Goal: Transaction & Acquisition: Purchase product/service

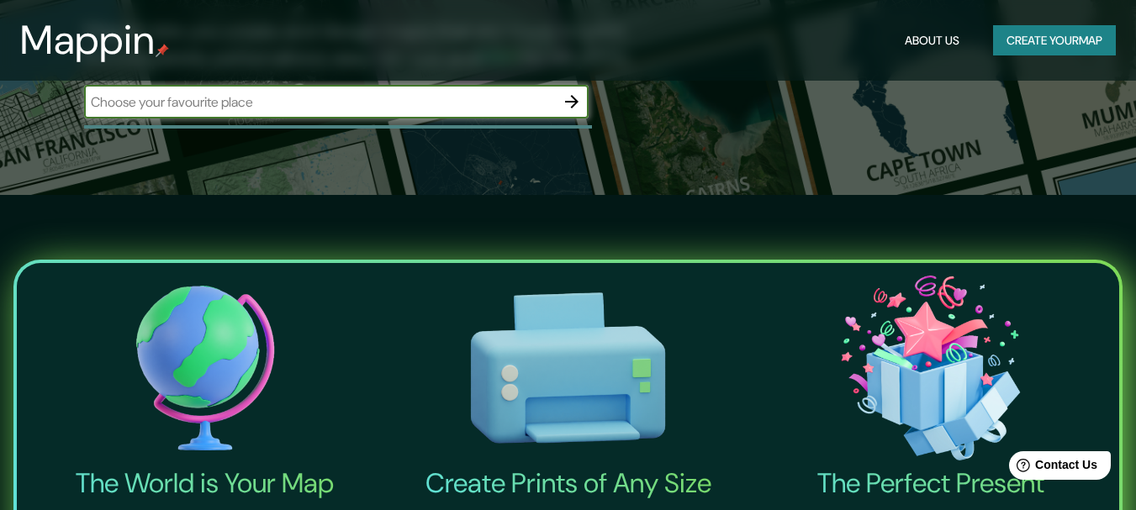
scroll to position [84, 0]
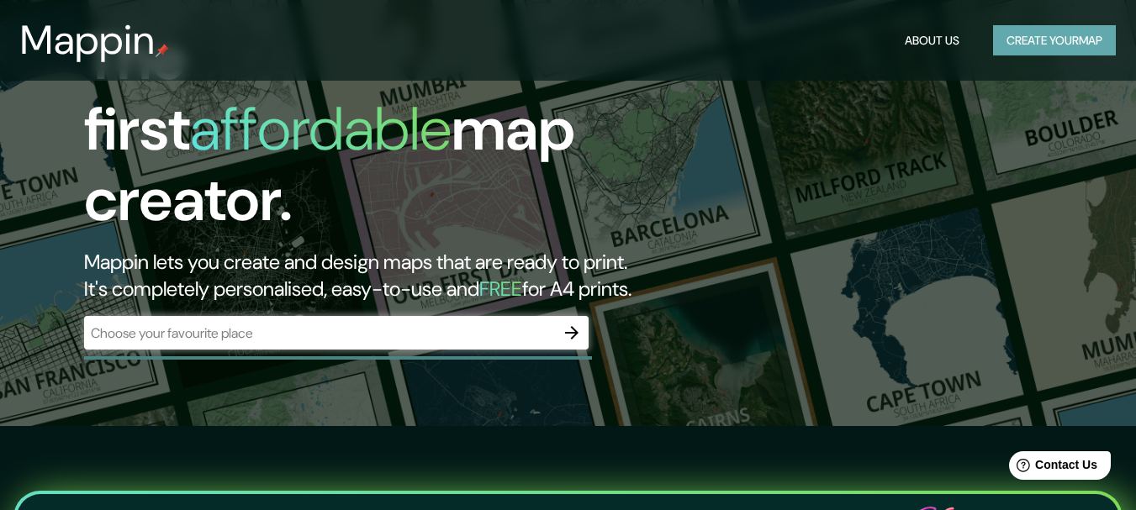
click at [1042, 28] on button "Create your map" at bounding box center [1054, 40] width 123 height 31
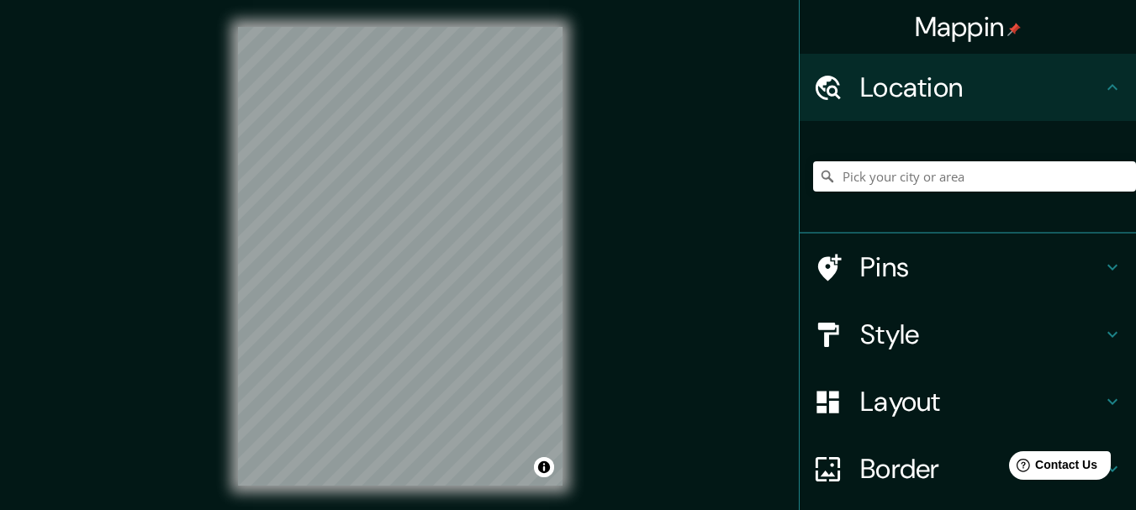
click at [957, 99] on h4 "Location" at bounding box center [981, 88] width 242 height 34
click at [1107, 336] on icon at bounding box center [1112, 335] width 10 height 6
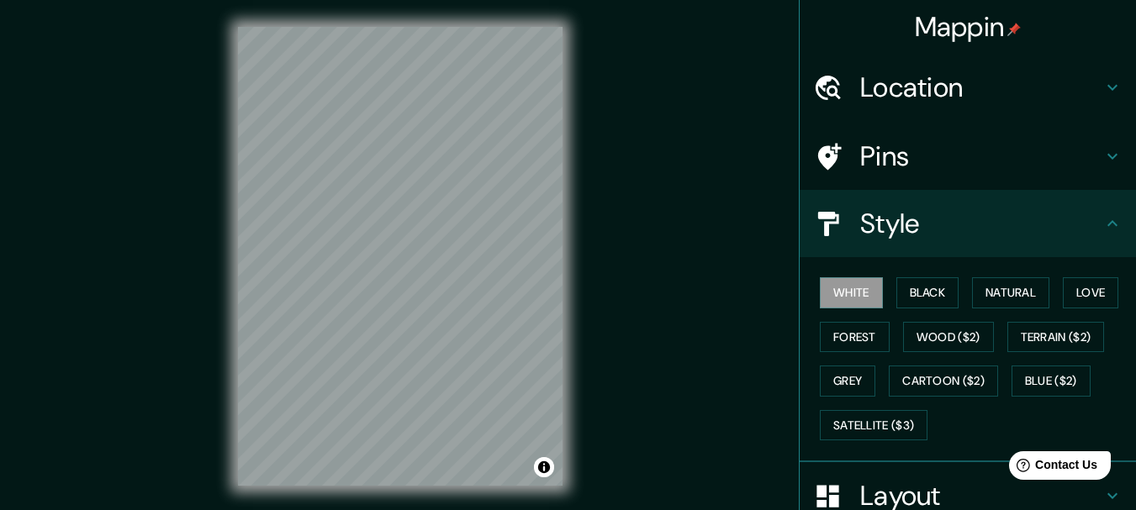
click at [1102, 220] on icon at bounding box center [1112, 224] width 20 height 20
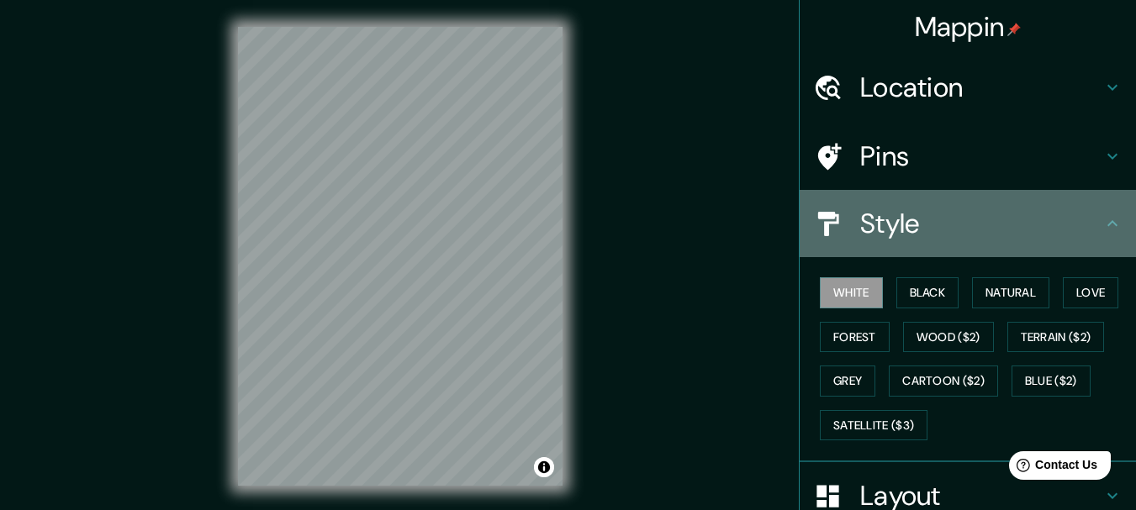
click at [1102, 228] on icon at bounding box center [1112, 224] width 20 height 20
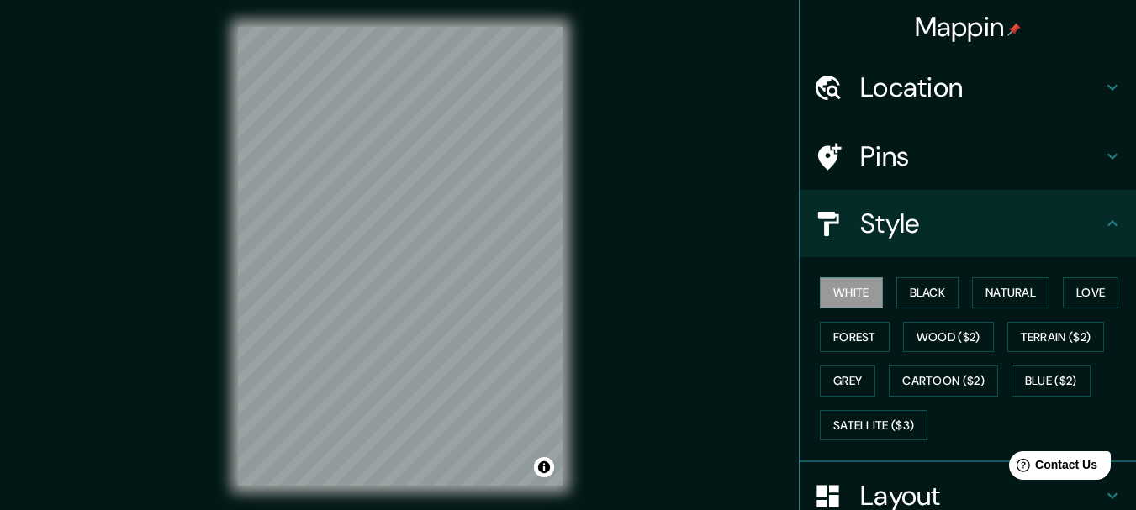
click at [1102, 226] on icon at bounding box center [1112, 224] width 20 height 20
click at [1107, 225] on icon at bounding box center [1112, 223] width 10 height 6
click at [1102, 222] on icon at bounding box center [1112, 224] width 20 height 20
click at [1102, 221] on icon at bounding box center [1112, 224] width 20 height 20
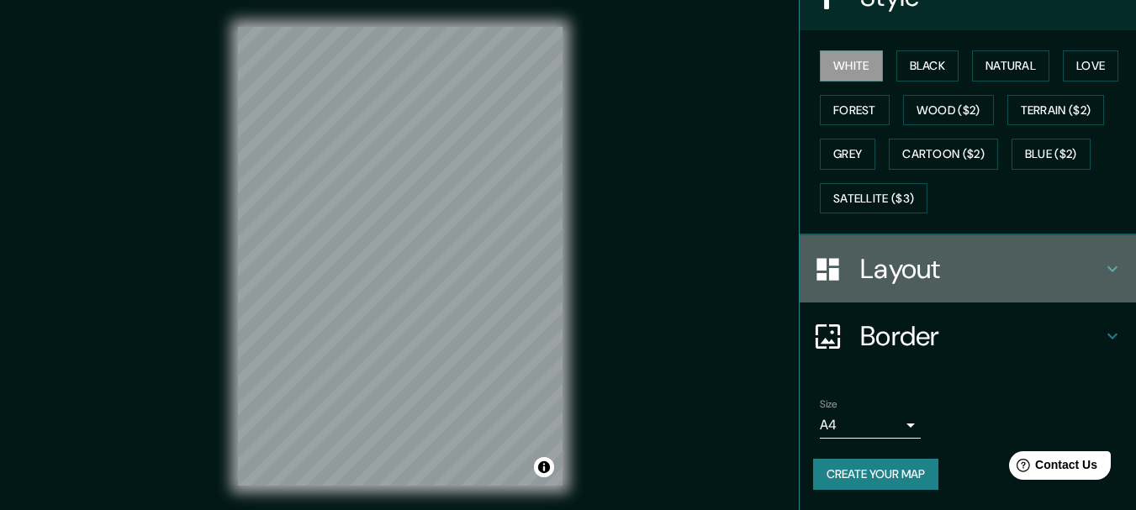
click at [1105, 270] on icon at bounding box center [1112, 269] width 20 height 20
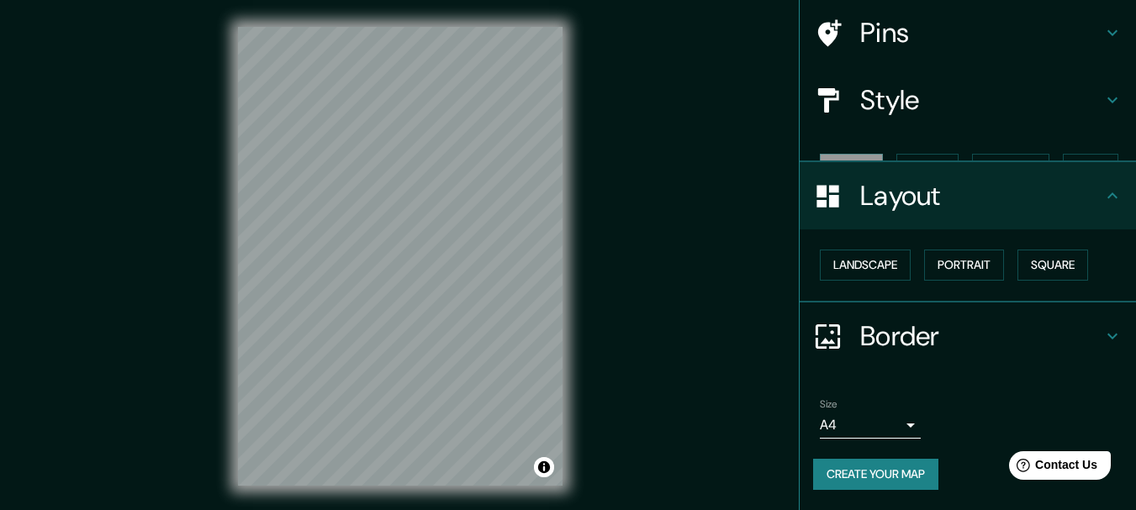
scroll to position [94, 0]
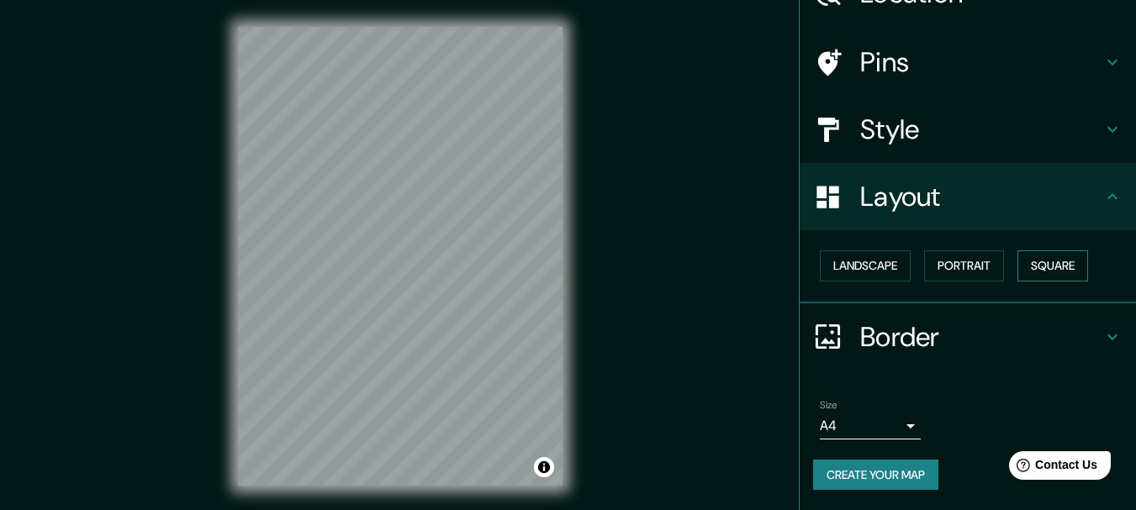
click at [1065, 268] on button "Square" at bounding box center [1053, 266] width 71 height 31
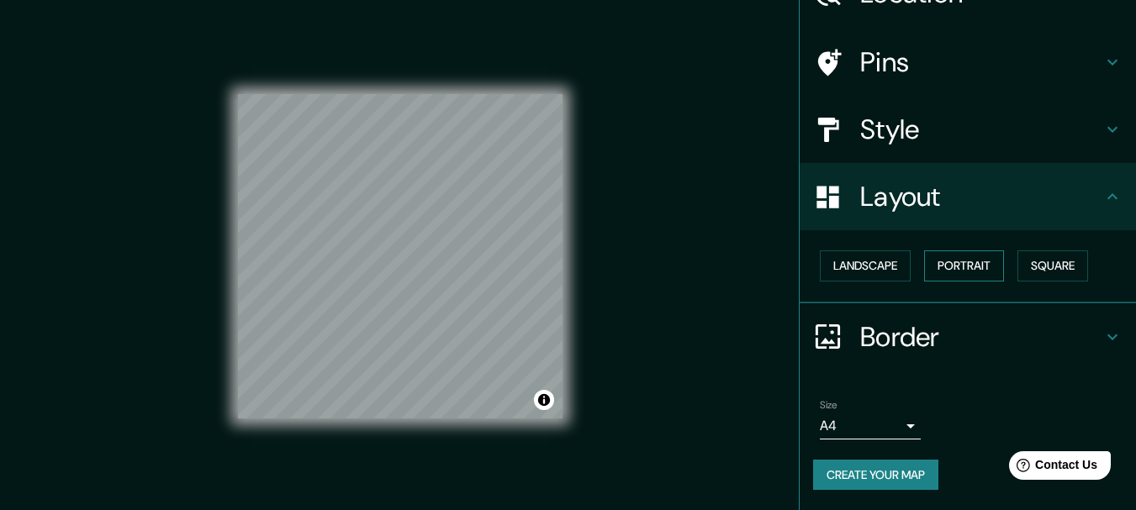
click at [970, 261] on button "Portrait" at bounding box center [964, 266] width 80 height 31
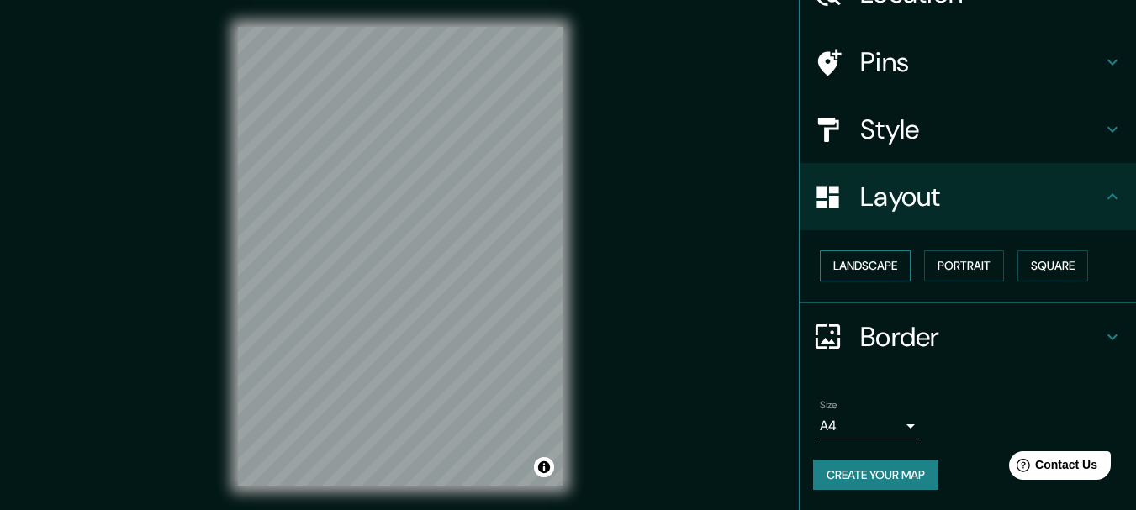
click at [887, 262] on button "Landscape" at bounding box center [865, 266] width 91 height 31
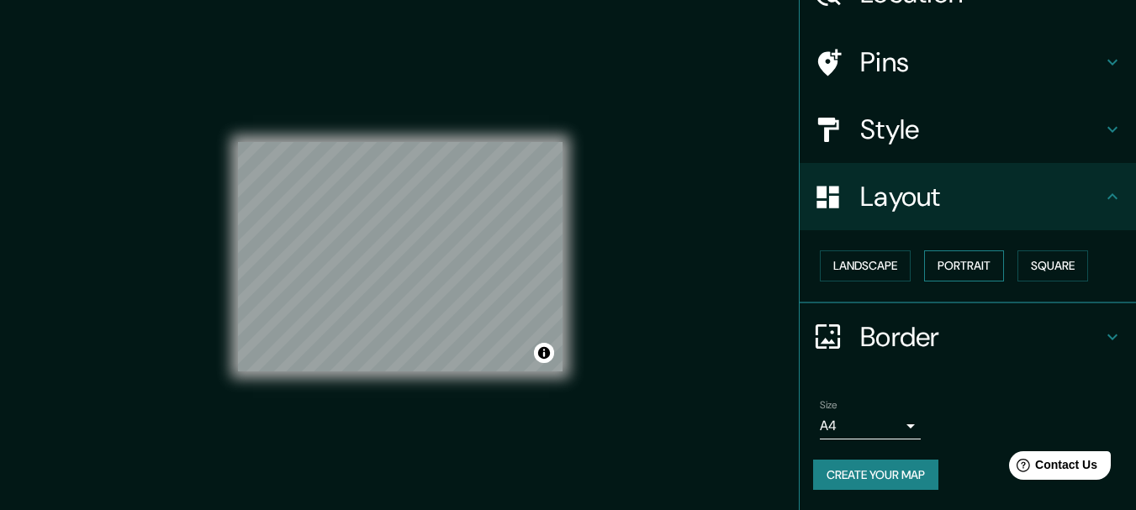
click at [942, 267] on button "Portrait" at bounding box center [964, 266] width 80 height 31
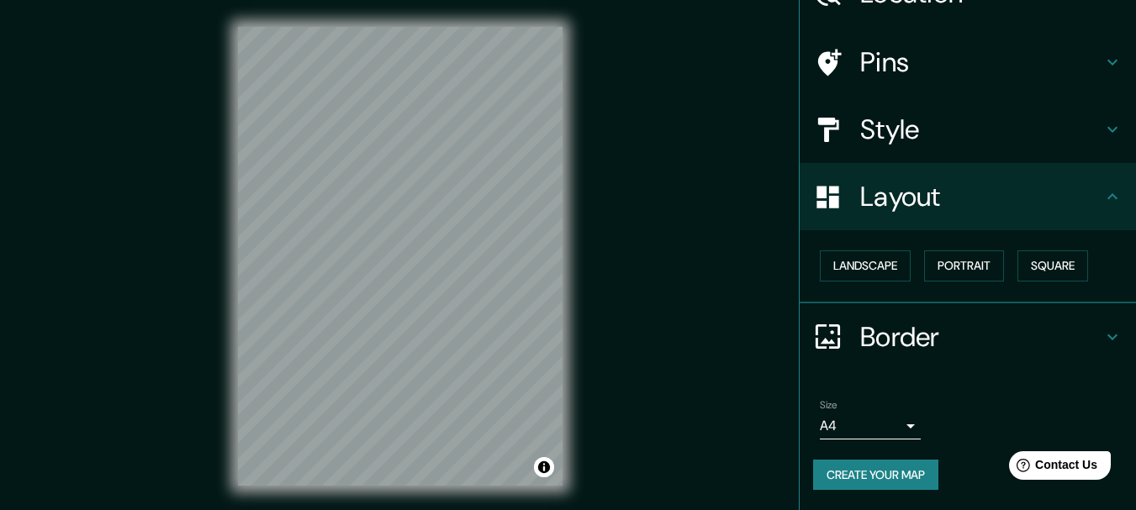
click at [1102, 330] on icon at bounding box center [1112, 337] width 20 height 20
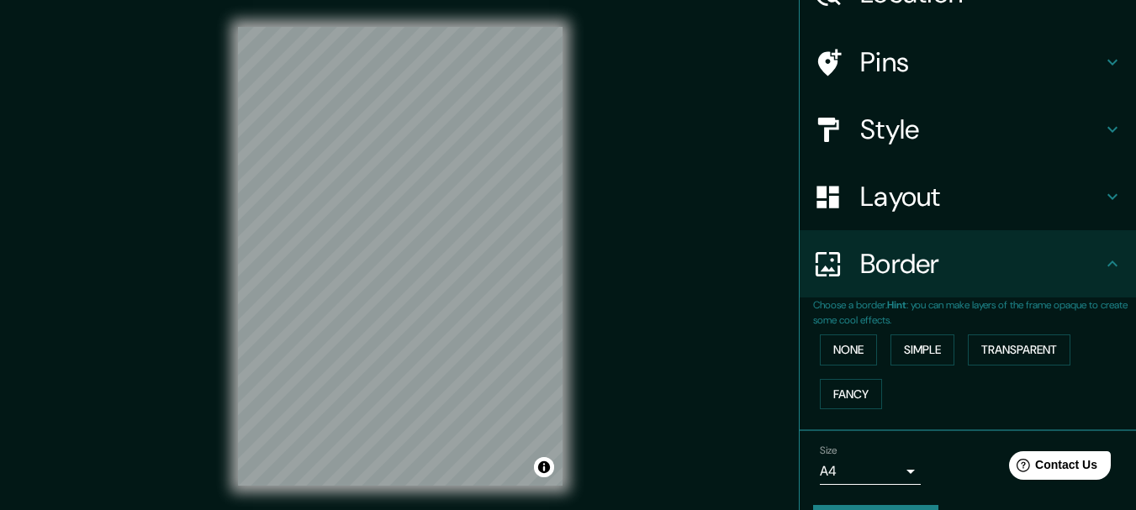
click at [693, 209] on div "Mappin Location Pins Style Layout Border Choose a border. Hint : you can make l…" at bounding box center [568, 270] width 1136 height 540
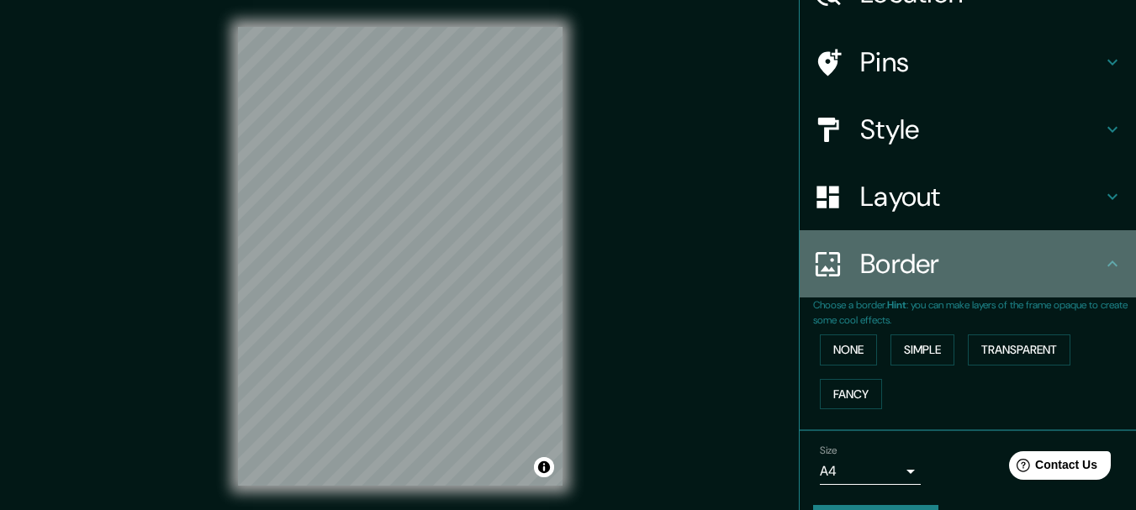
click at [1080, 269] on h4 "Border" at bounding box center [981, 264] width 242 height 34
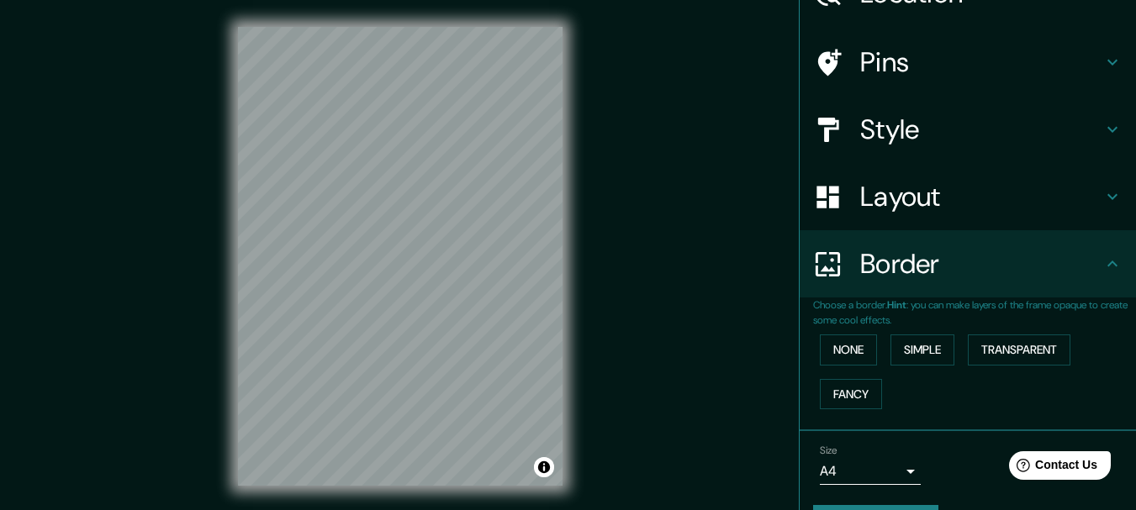
click at [1107, 267] on icon at bounding box center [1112, 264] width 10 height 6
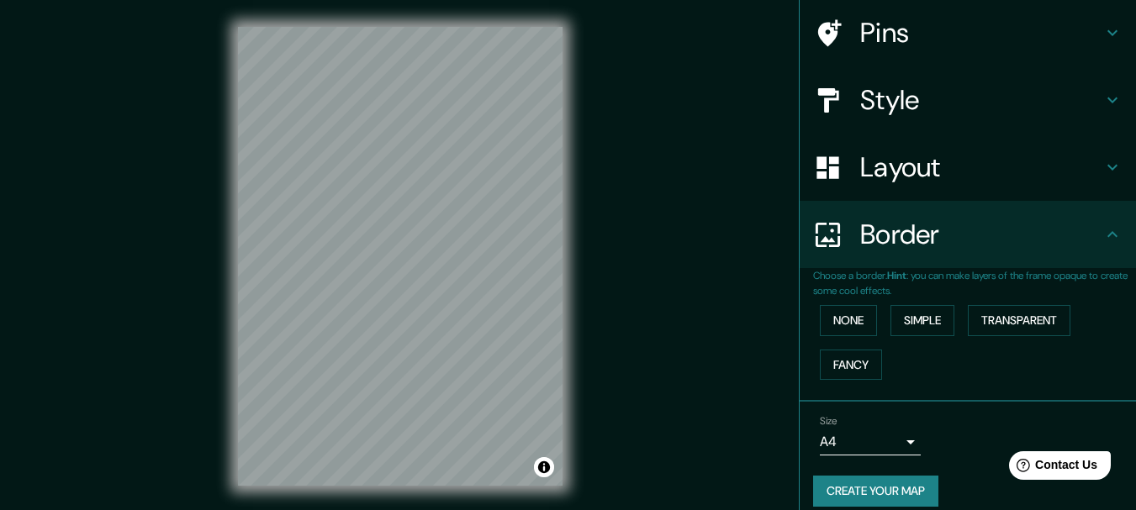
scroll to position [140, 0]
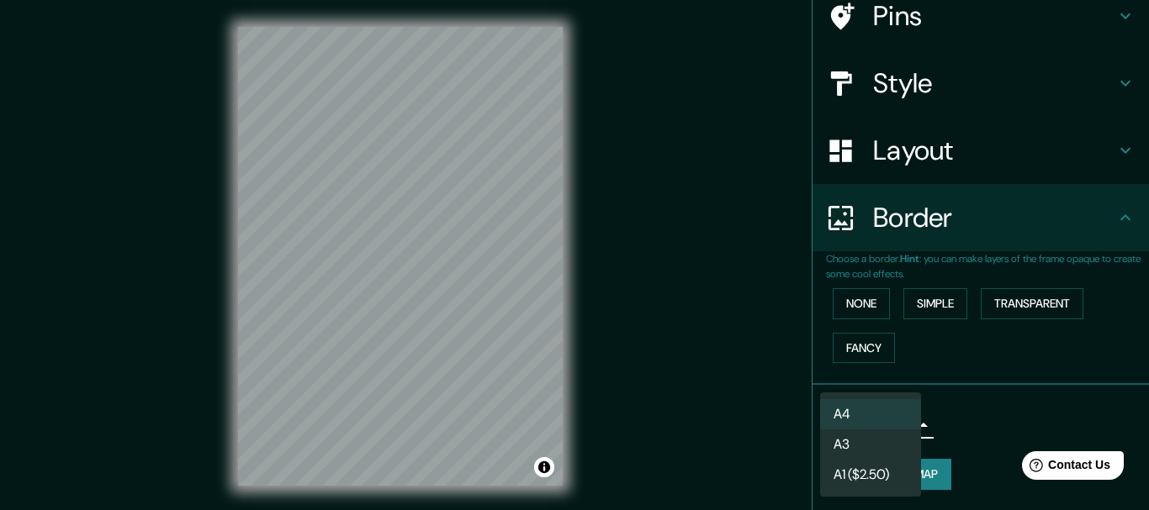
click at [901, 421] on body "Mappin Location Pins Style Layout Border Choose a border. Hint : you can make l…" at bounding box center [574, 255] width 1149 height 510
click at [891, 440] on li "A3" at bounding box center [870, 445] width 101 height 30
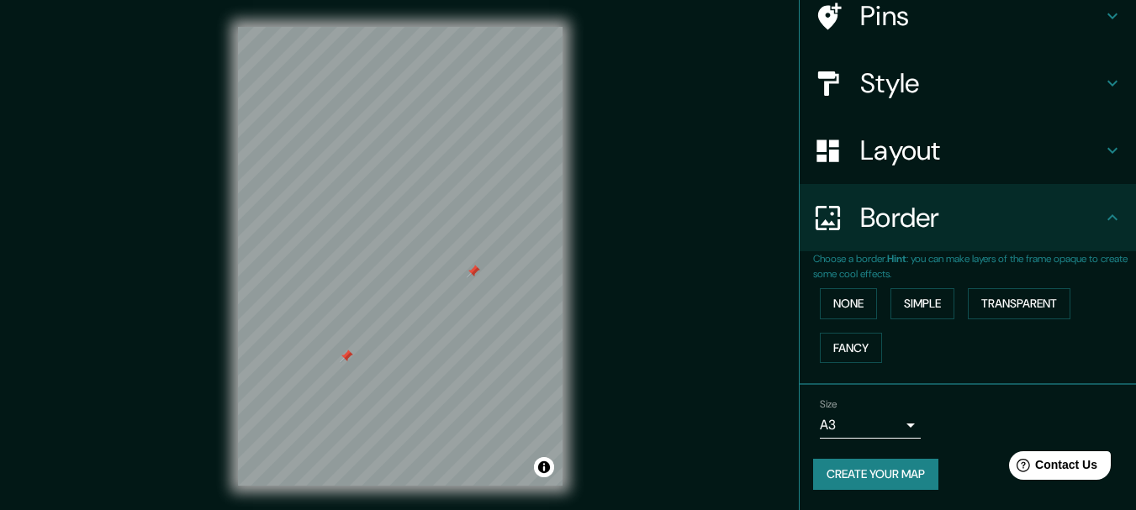
click at [472, 273] on div at bounding box center [473, 271] width 13 height 13
click at [359, 370] on div at bounding box center [361, 364] width 13 height 13
click at [345, 361] on div at bounding box center [346, 356] width 13 height 13
click at [851, 306] on button "None" at bounding box center [848, 303] width 57 height 31
click at [917, 304] on button "Simple" at bounding box center [923, 303] width 64 height 31
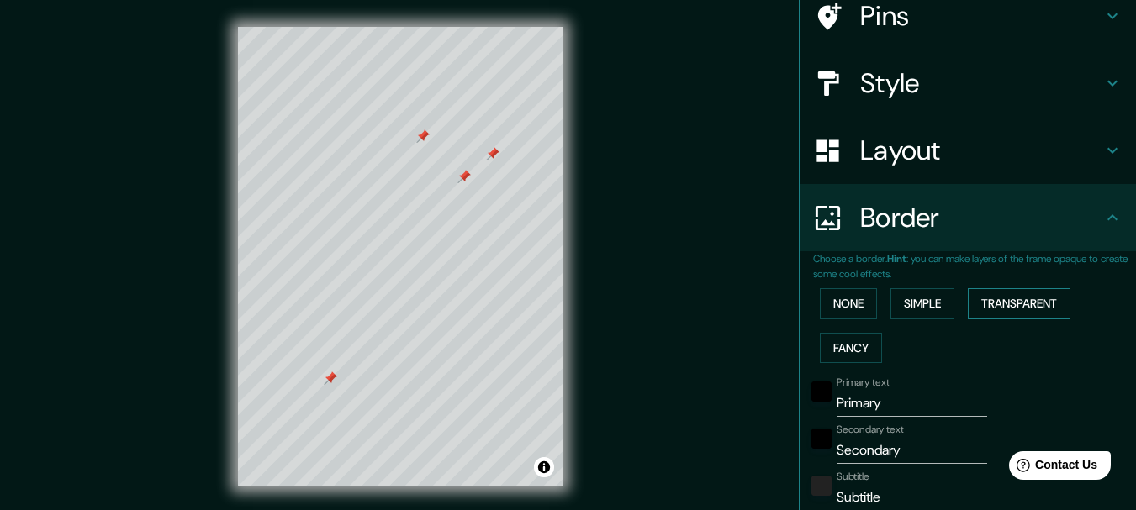
click at [986, 317] on button "Transparent" at bounding box center [1019, 303] width 103 height 31
click at [830, 344] on button "Fancy" at bounding box center [851, 348] width 62 height 31
click at [848, 304] on button "None" at bounding box center [848, 303] width 57 height 31
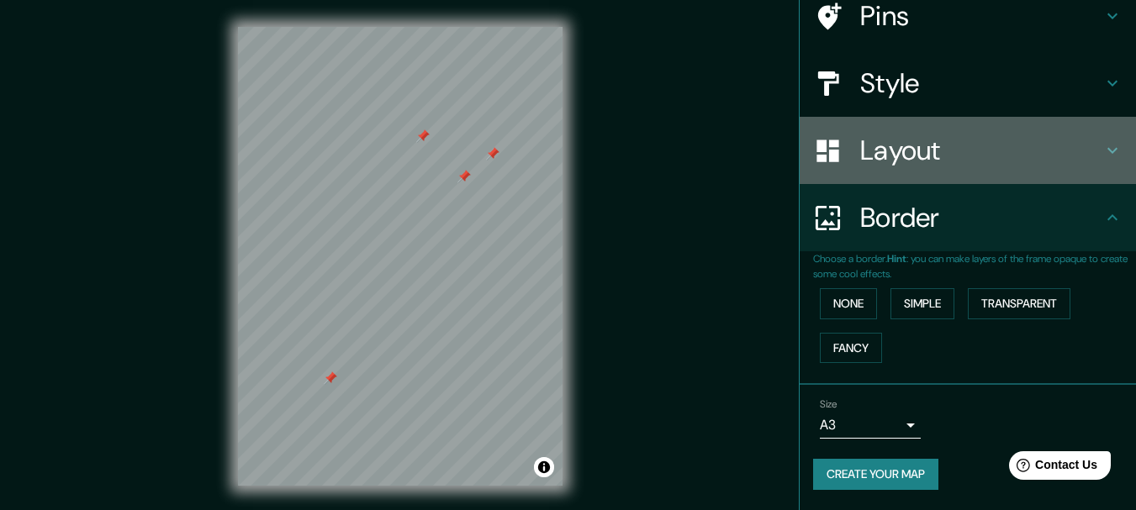
click at [1060, 158] on h4 "Layout" at bounding box center [981, 151] width 242 height 34
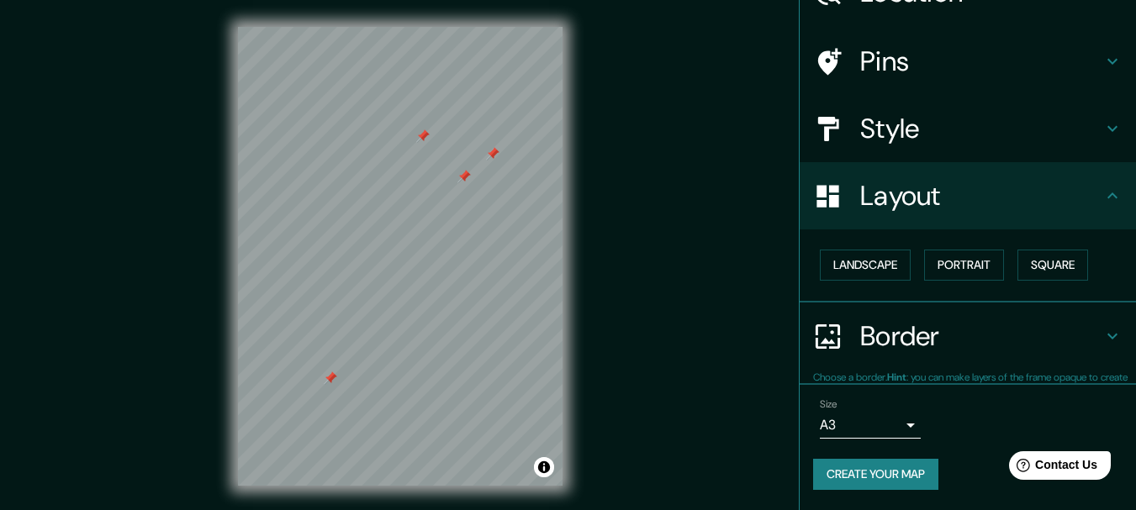
scroll to position [94, 0]
click at [1074, 135] on h4 "Style" at bounding box center [981, 130] width 242 height 34
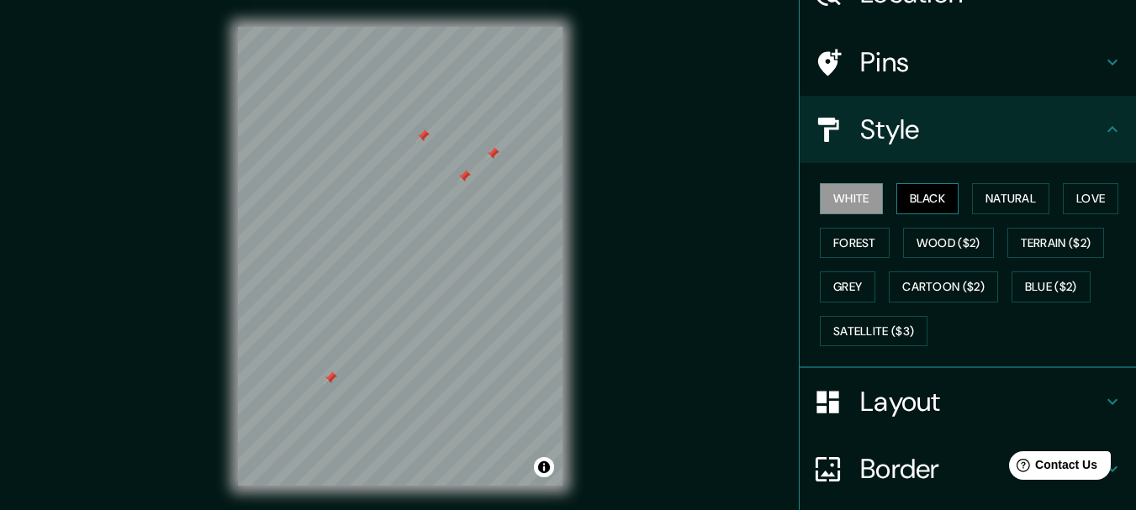
click at [924, 187] on button "Black" at bounding box center [927, 198] width 63 height 31
click at [927, 193] on button "Black" at bounding box center [927, 198] width 63 height 31
click at [997, 202] on button "Natural" at bounding box center [1010, 198] width 77 height 31
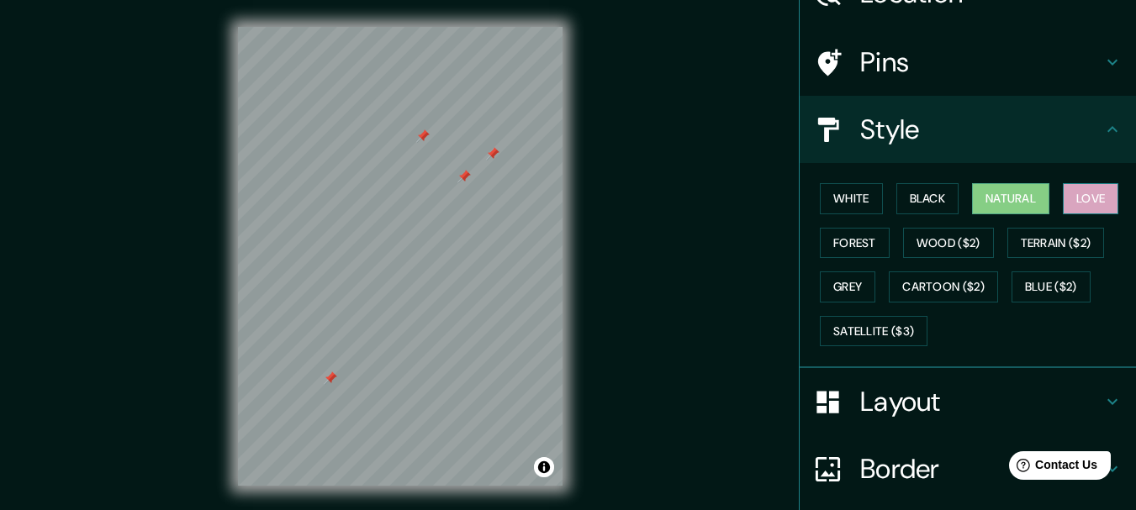
click at [1071, 195] on button "Love" at bounding box center [1091, 198] width 56 height 31
click at [859, 238] on button "Forest" at bounding box center [855, 243] width 70 height 31
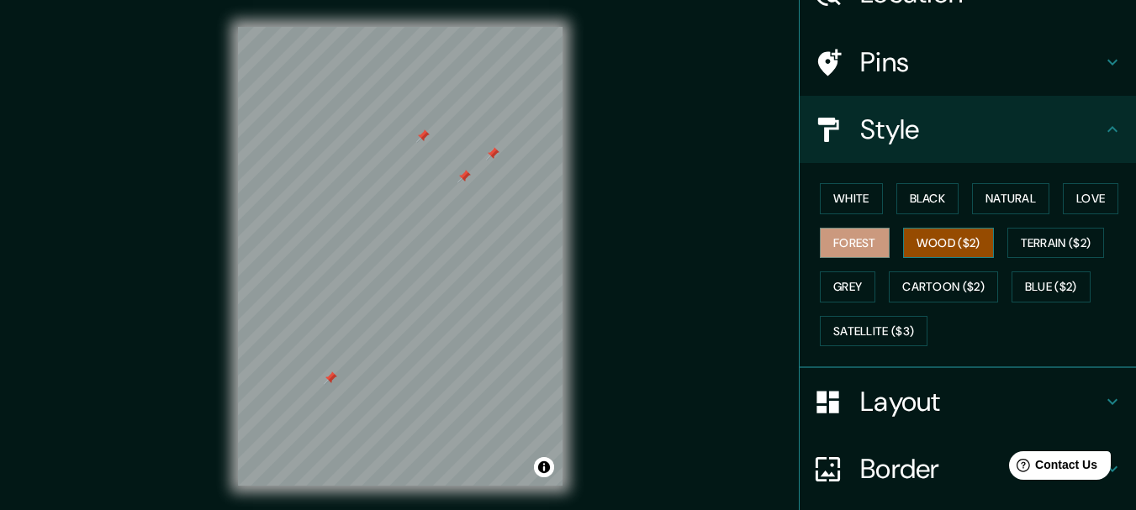
click at [929, 240] on button "Wood ($2)" at bounding box center [948, 243] width 91 height 31
click at [1040, 249] on button "Terrain ($2)" at bounding box center [1056, 243] width 98 height 31
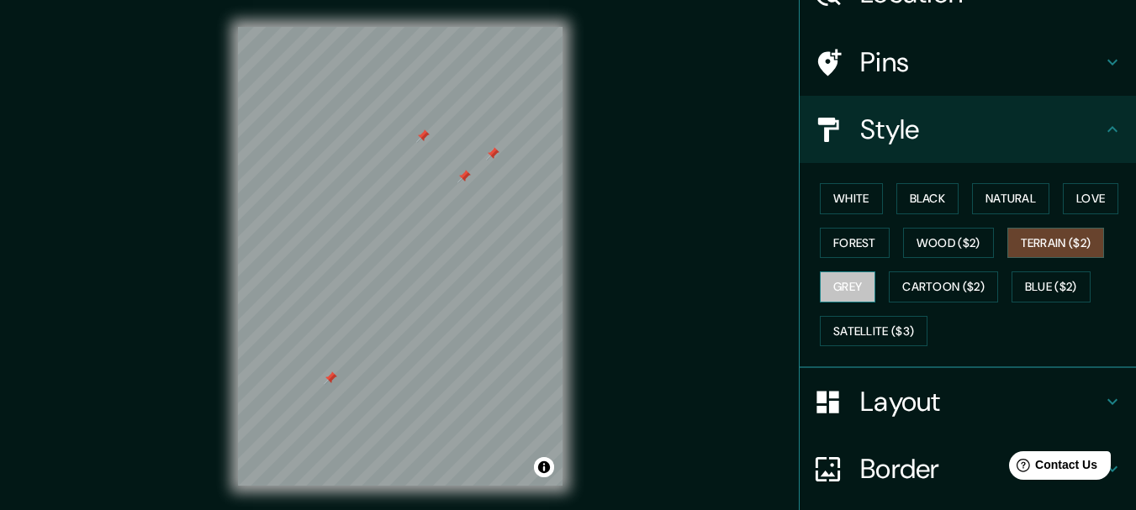
click at [848, 284] on button "Grey" at bounding box center [848, 287] width 56 height 31
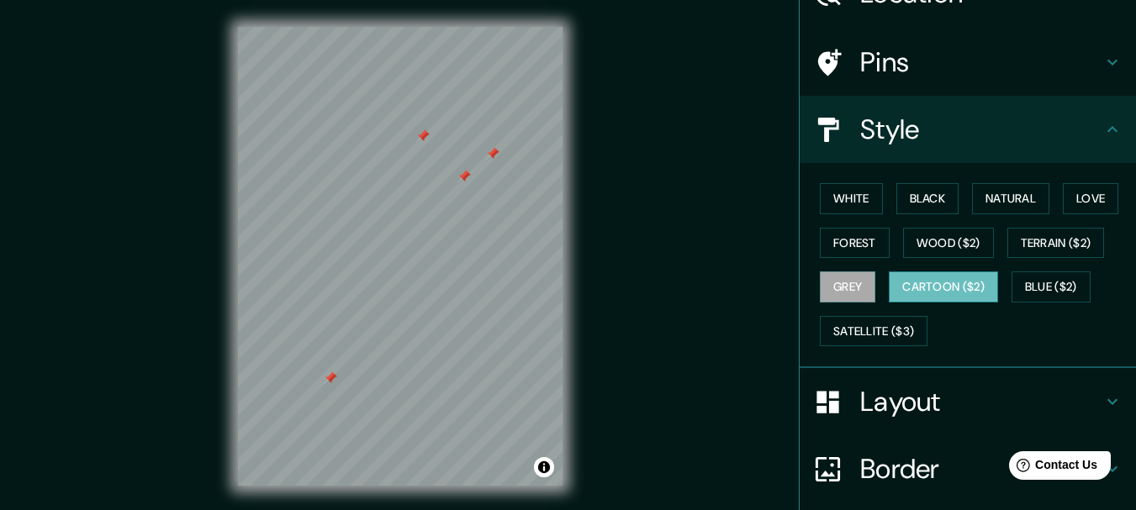
click at [922, 291] on button "Cartoon ($2)" at bounding box center [943, 287] width 109 height 31
click at [1058, 292] on button "Blue ($2)" at bounding box center [1051, 287] width 79 height 31
click at [966, 295] on button "Cartoon ($2)" at bounding box center [943, 287] width 109 height 31
click at [1061, 287] on button "Blue ($2)" at bounding box center [1051, 287] width 79 height 31
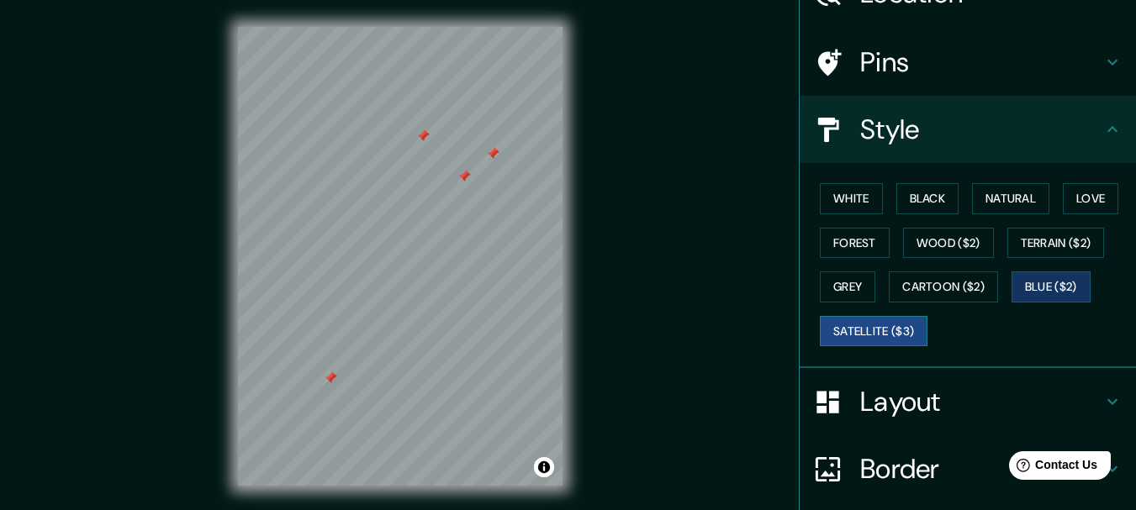
click at [862, 329] on button "Satellite ($3)" at bounding box center [874, 331] width 108 height 31
click at [847, 204] on button "White" at bounding box center [851, 198] width 63 height 31
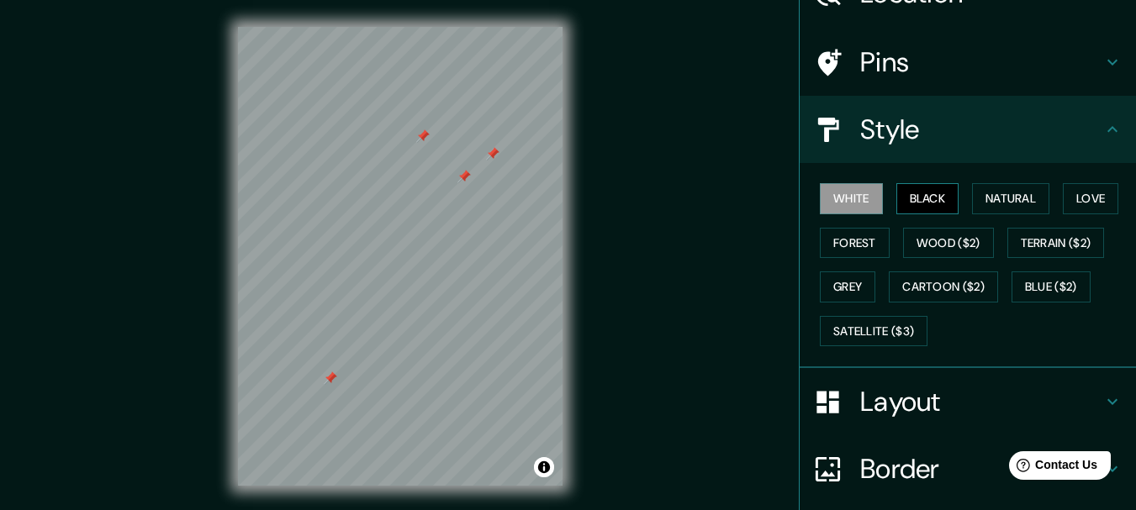
click at [913, 204] on button "Black" at bounding box center [927, 198] width 63 height 31
click at [821, 204] on button "White" at bounding box center [851, 198] width 63 height 31
click at [1014, 209] on button "Natural" at bounding box center [1010, 198] width 77 height 31
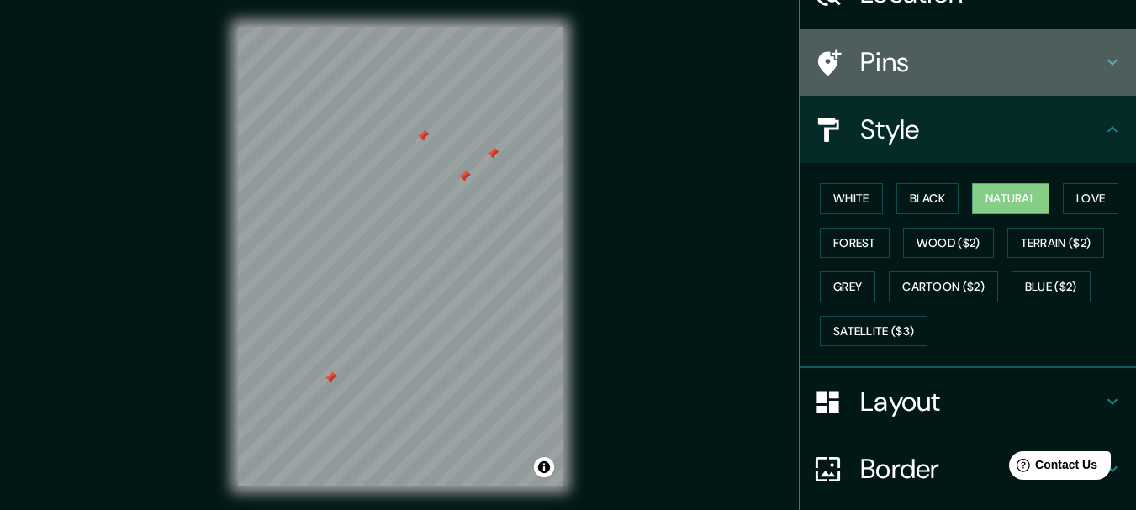
click at [1086, 53] on h4 "Pins" at bounding box center [981, 62] width 242 height 34
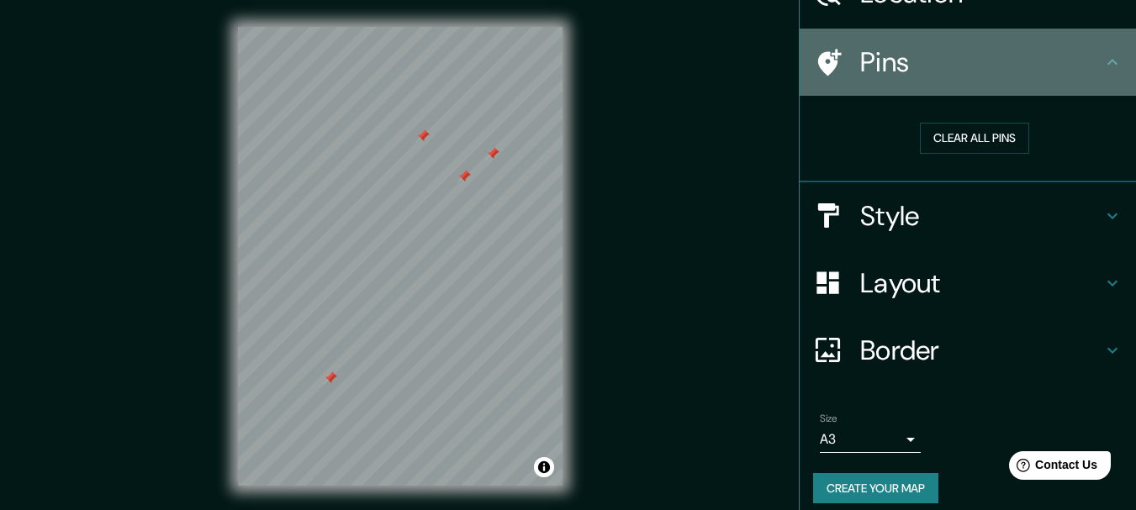
click at [1086, 53] on h4 "Pins" at bounding box center [981, 62] width 242 height 34
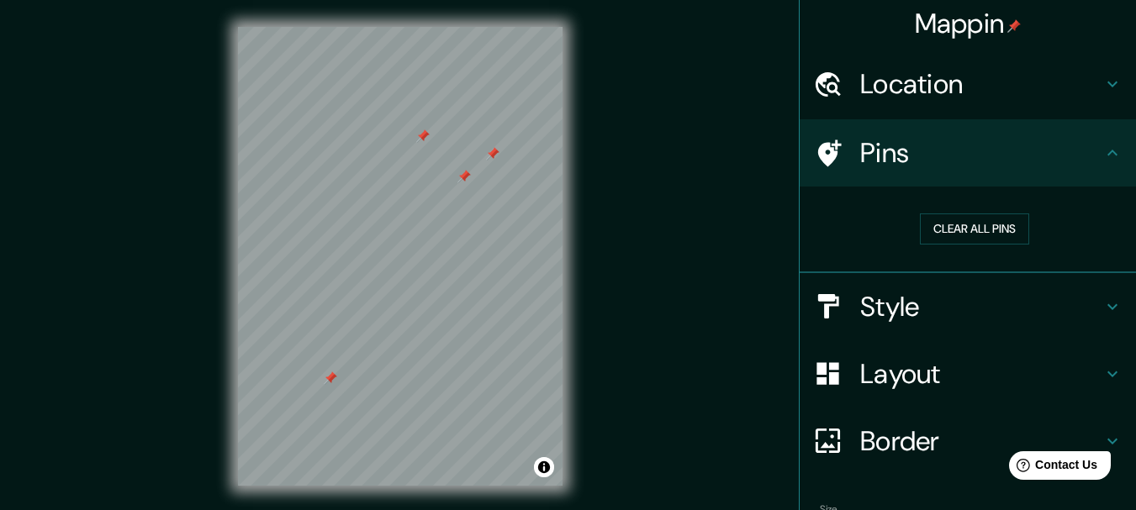
scroll to position [0, 0]
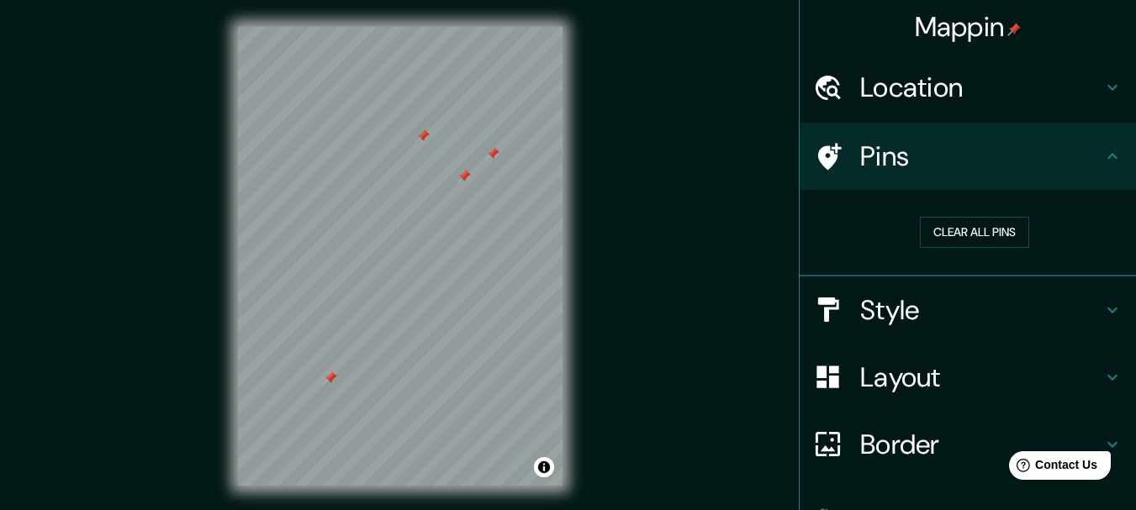
click at [1107, 87] on icon at bounding box center [1112, 88] width 10 height 6
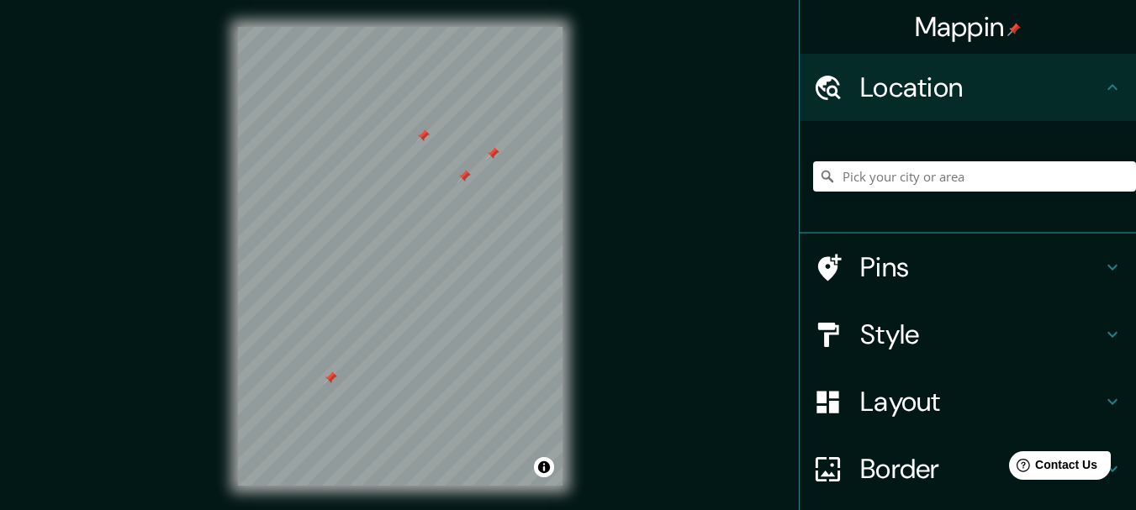
click at [1103, 87] on icon at bounding box center [1112, 87] width 20 height 20
click at [332, 379] on div at bounding box center [330, 378] width 13 height 13
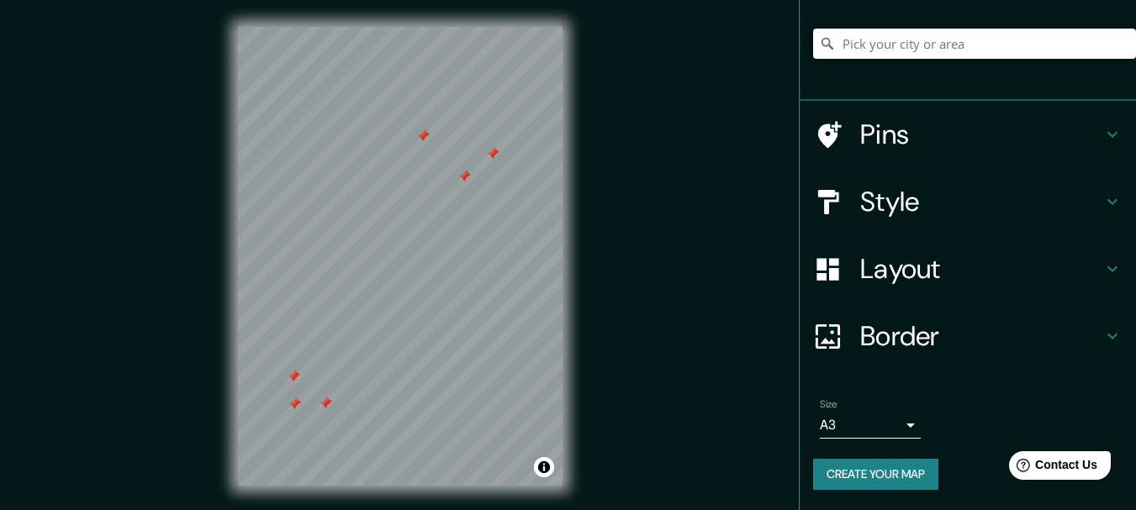
scroll to position [29, 0]
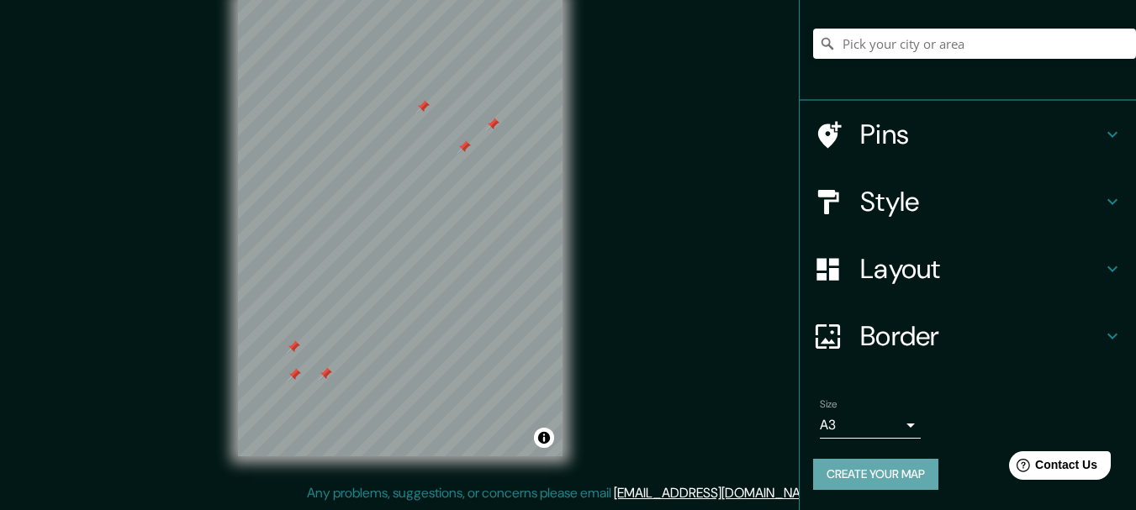
click at [869, 468] on button "Create your map" at bounding box center [875, 474] width 125 height 31
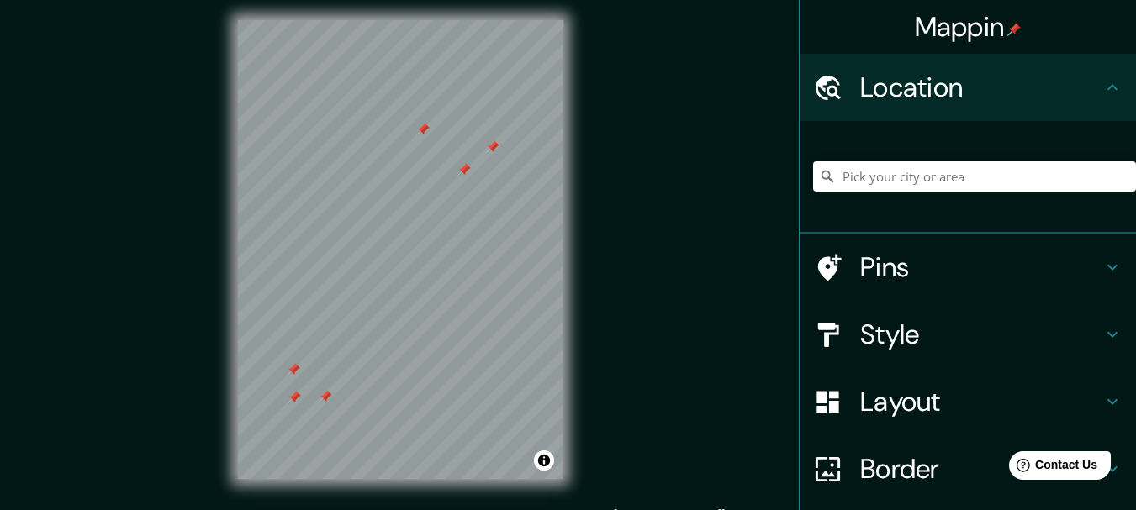
scroll to position [0, 0]
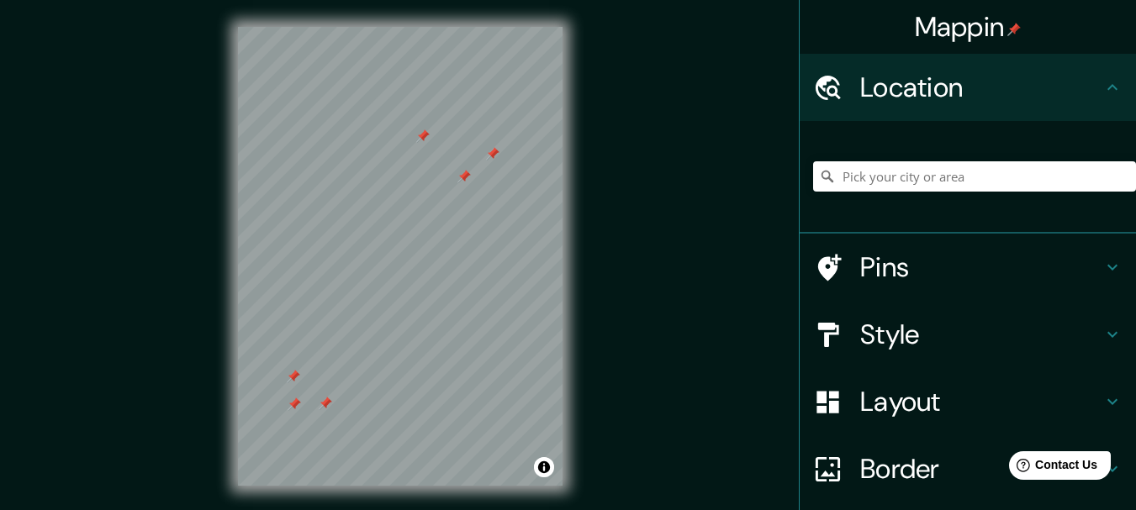
click at [1102, 87] on icon at bounding box center [1112, 87] width 20 height 20
click at [1102, 91] on icon at bounding box center [1112, 87] width 20 height 20
click at [1102, 89] on icon at bounding box center [1112, 87] width 20 height 20
click at [1107, 86] on icon at bounding box center [1112, 87] width 10 height 6
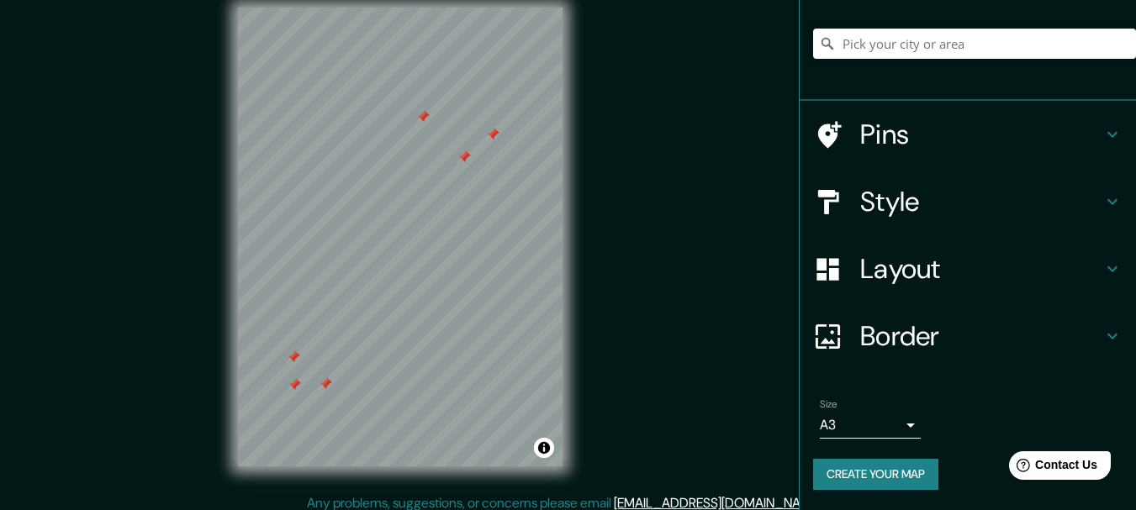
scroll to position [29, 0]
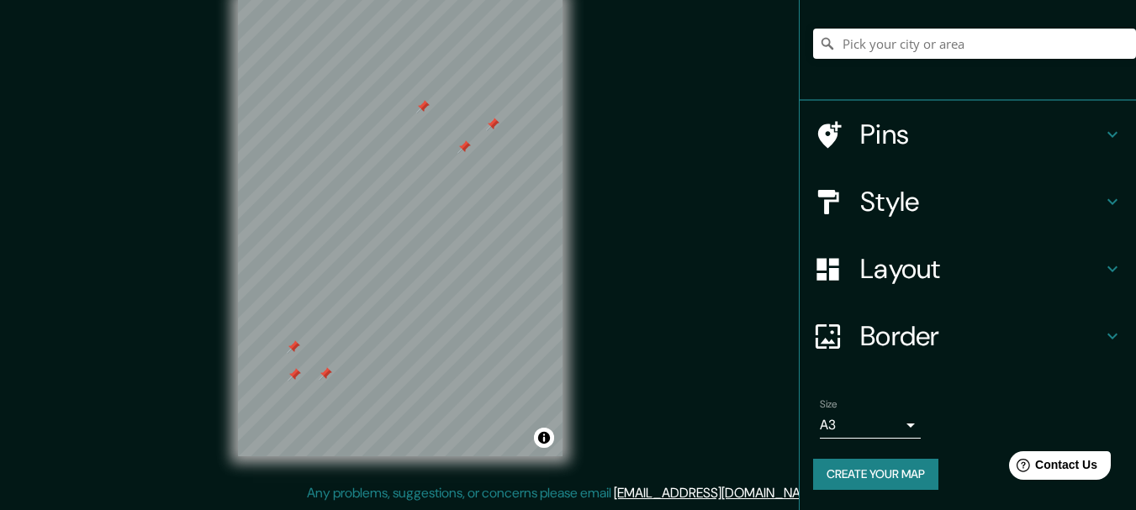
click at [838, 475] on button "Create your map" at bounding box center [875, 474] width 125 height 31
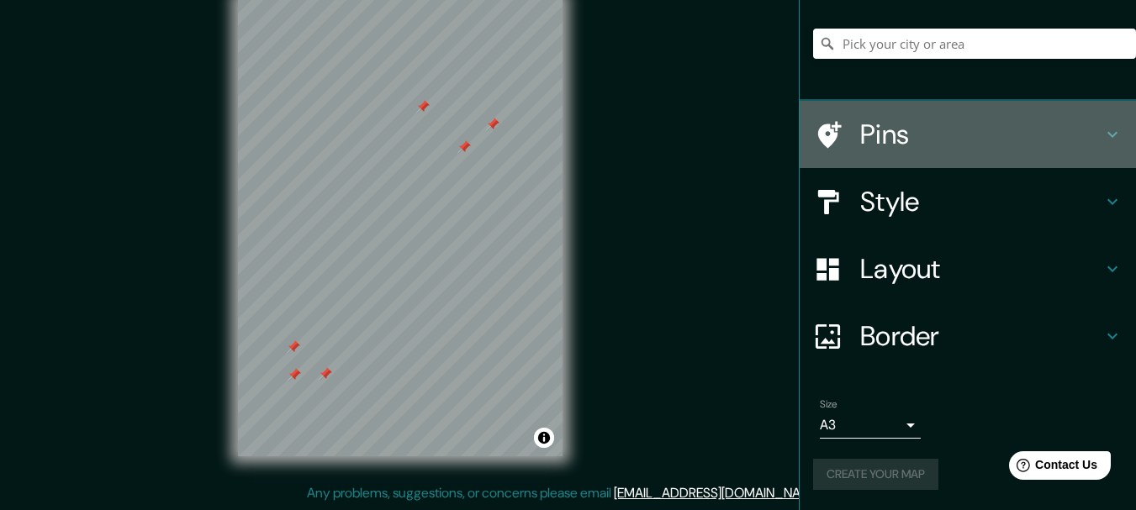
click at [1086, 135] on h4 "Pins" at bounding box center [981, 135] width 242 height 34
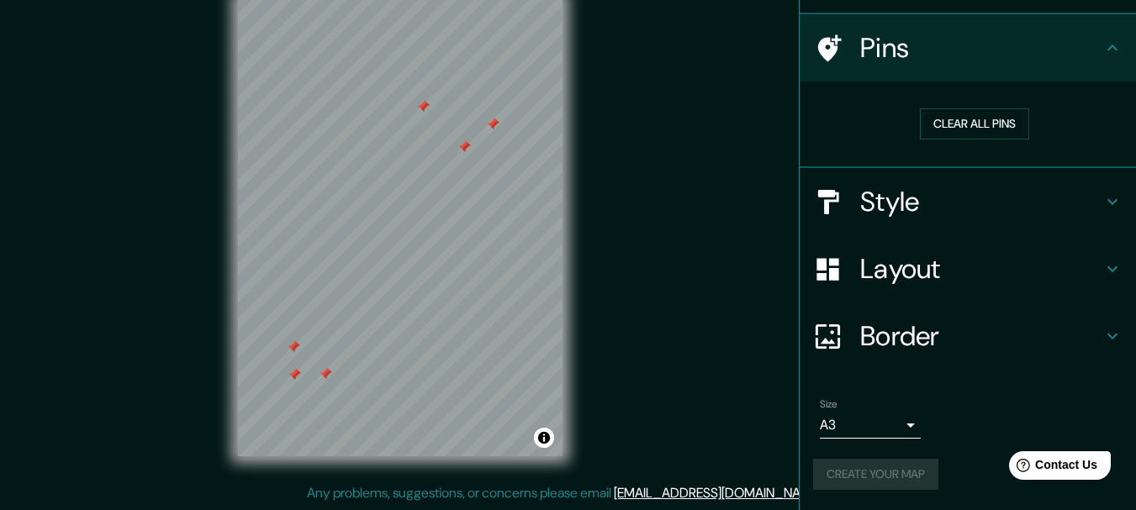
scroll to position [108, 0]
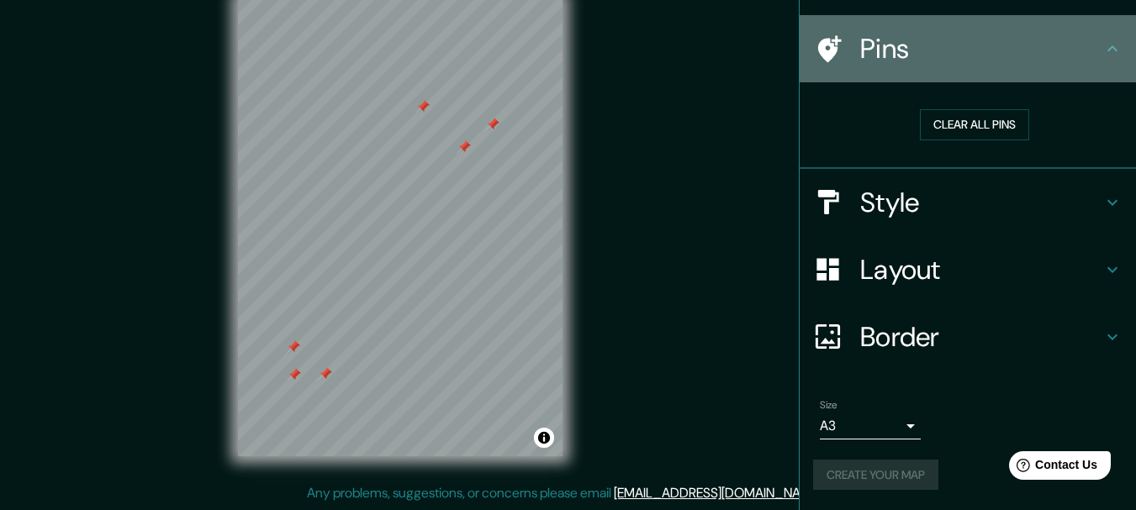
click at [1103, 46] on icon at bounding box center [1112, 49] width 20 height 20
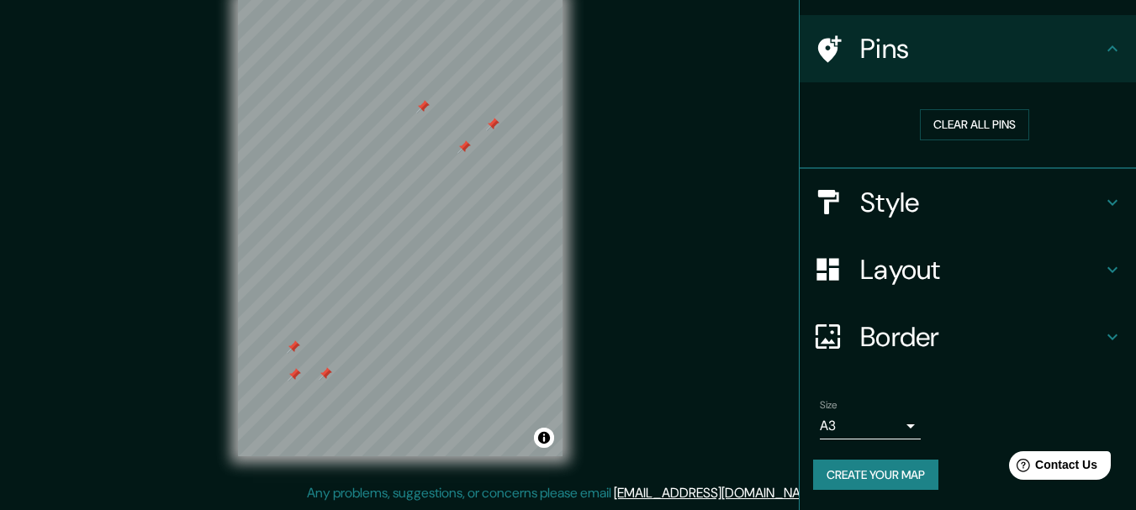
click at [897, 418] on body "Mappin Location Pins Clear all pins Style Layout Border Choose a border. Hint :…" at bounding box center [568, 226] width 1136 height 510
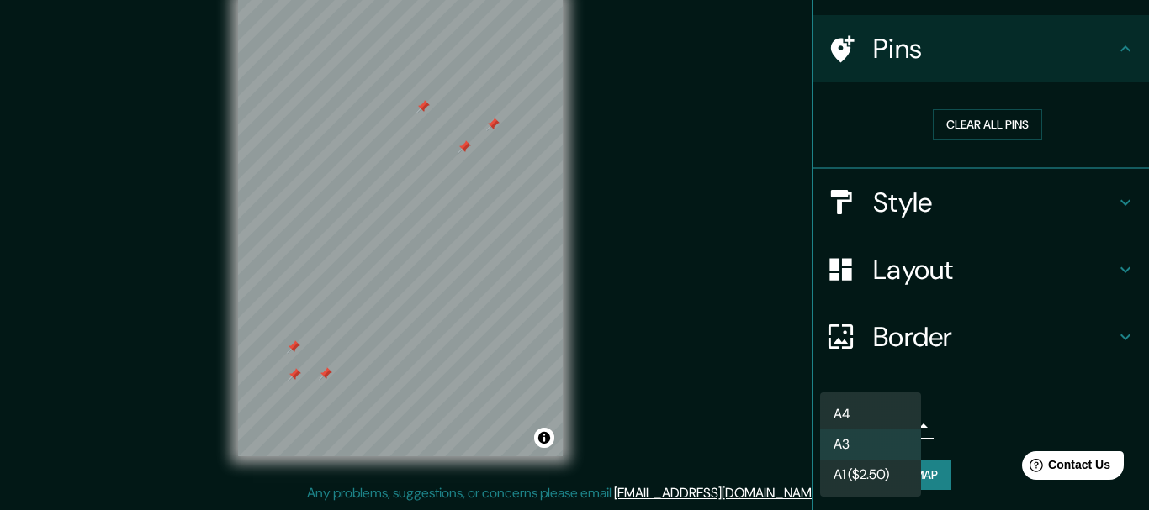
click at [875, 420] on li "A4" at bounding box center [870, 414] width 101 height 30
type input "single"
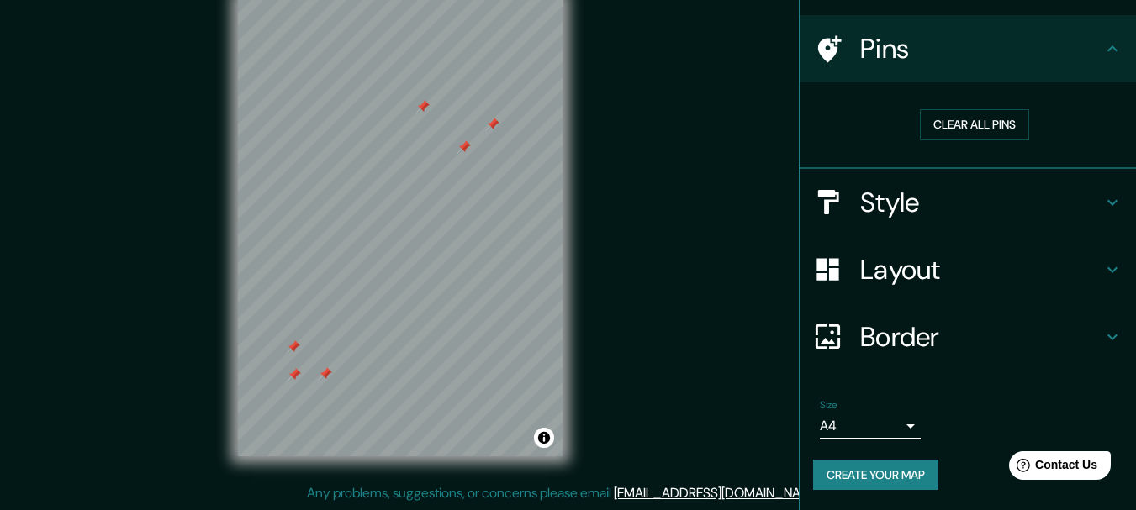
click at [855, 476] on button "Create your map" at bounding box center [875, 475] width 125 height 31
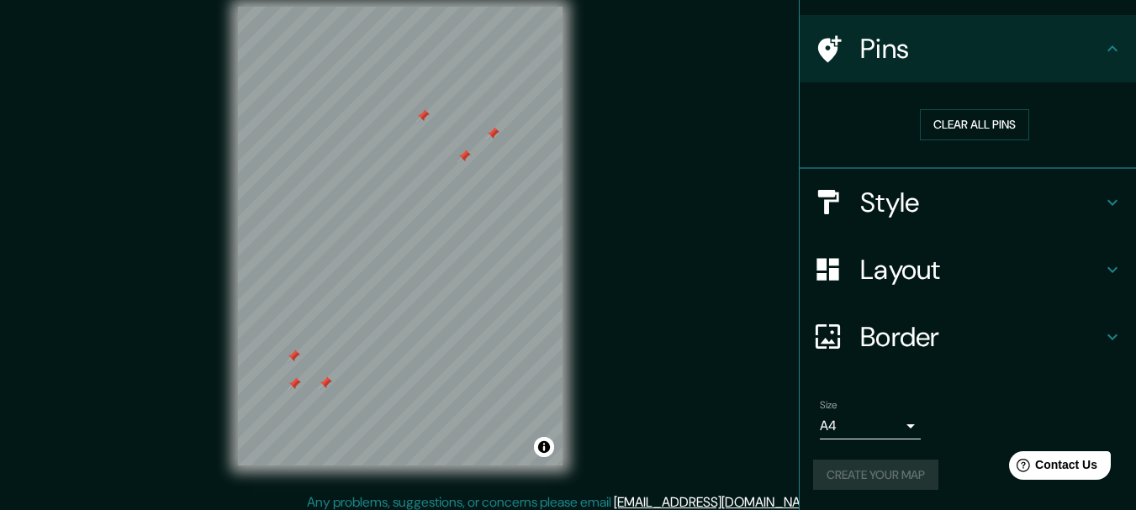
scroll to position [29, 0]
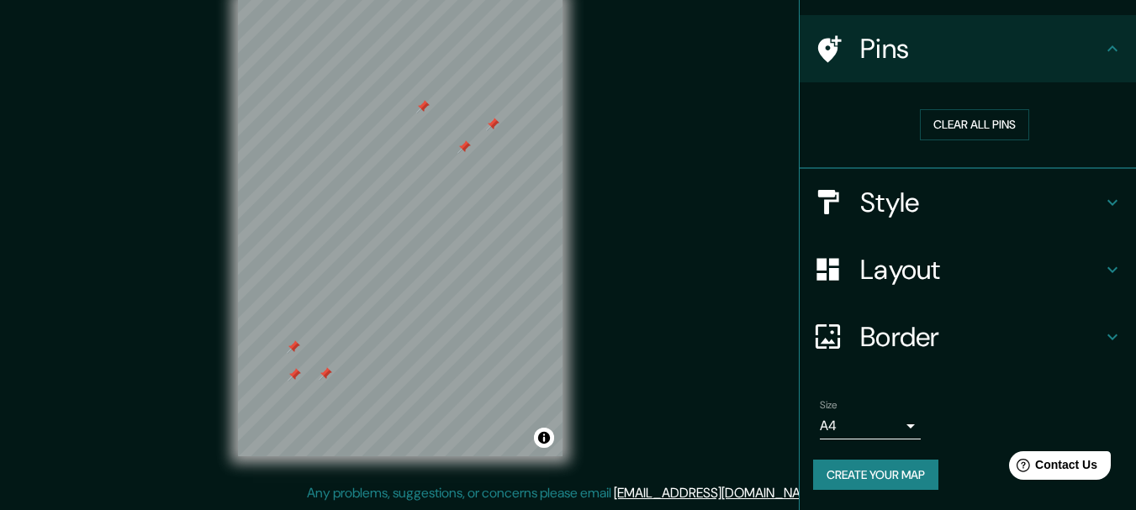
click at [850, 470] on button "Create your map" at bounding box center [875, 475] width 125 height 31
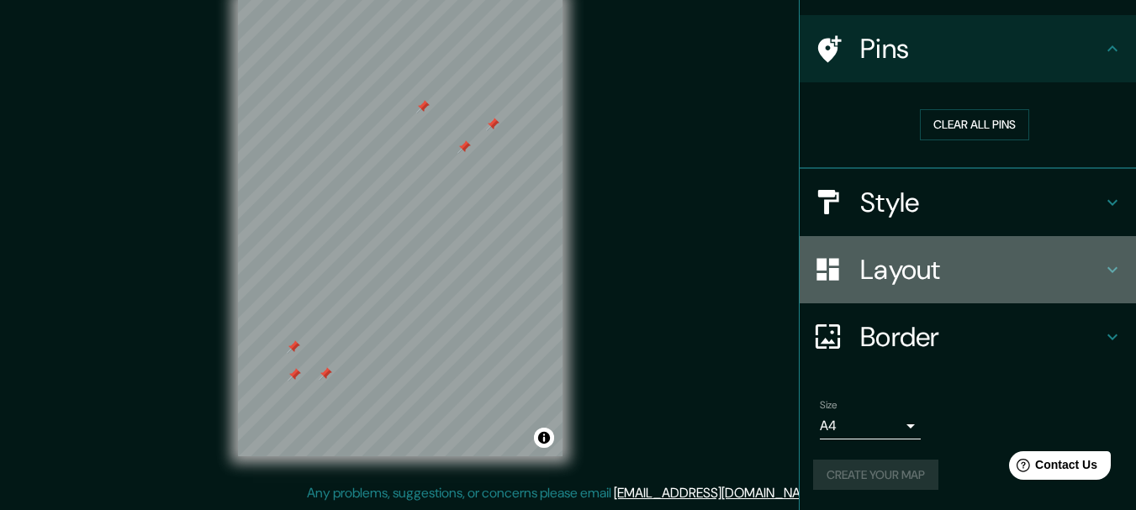
click at [1102, 272] on icon at bounding box center [1112, 270] width 20 height 20
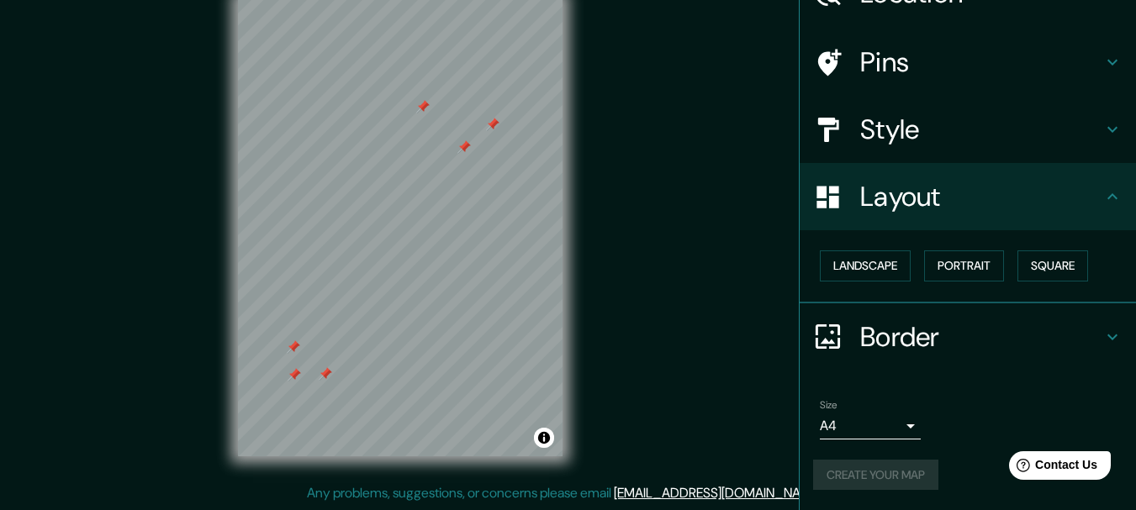
scroll to position [94, 0]
click at [1102, 332] on icon at bounding box center [1112, 337] width 20 height 20
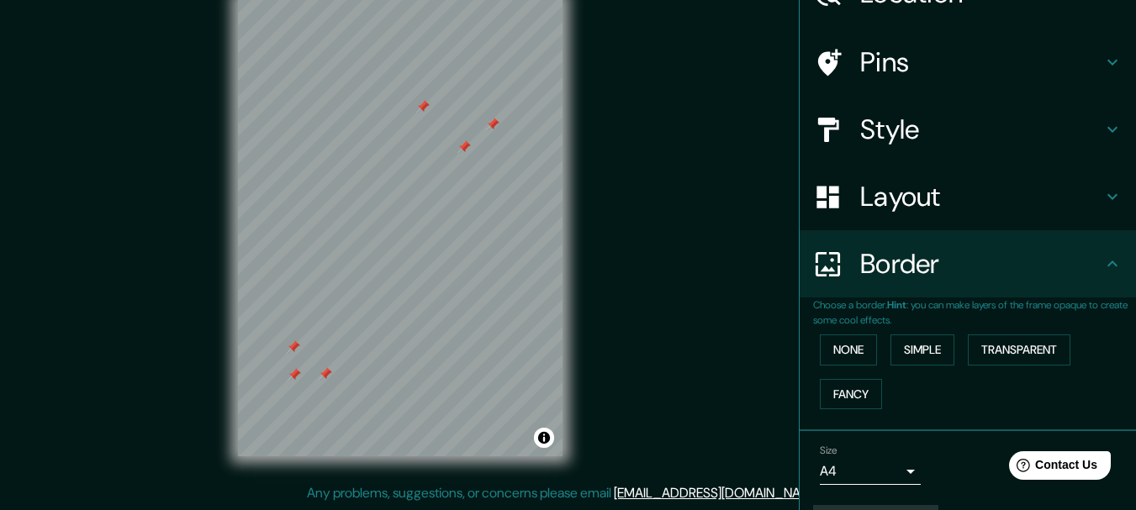
click at [1095, 281] on div "Border" at bounding box center [968, 263] width 336 height 67
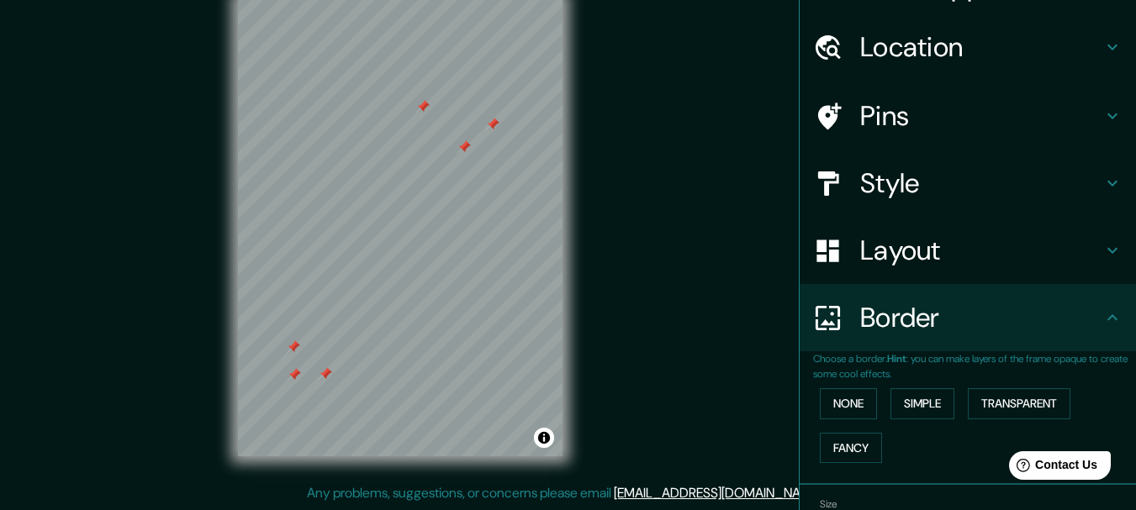
scroll to position [0, 0]
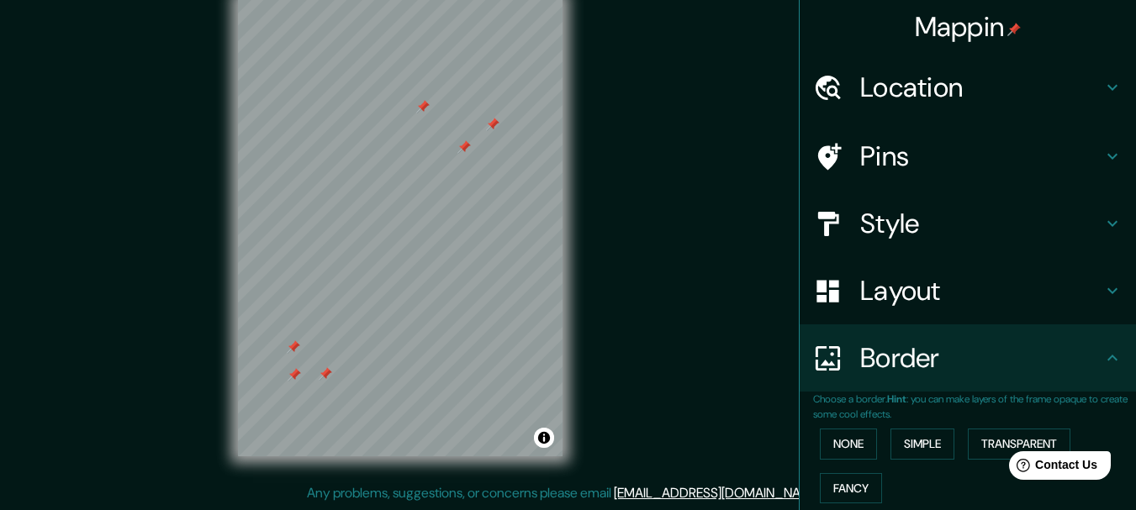
click at [1102, 226] on icon at bounding box center [1112, 224] width 20 height 20
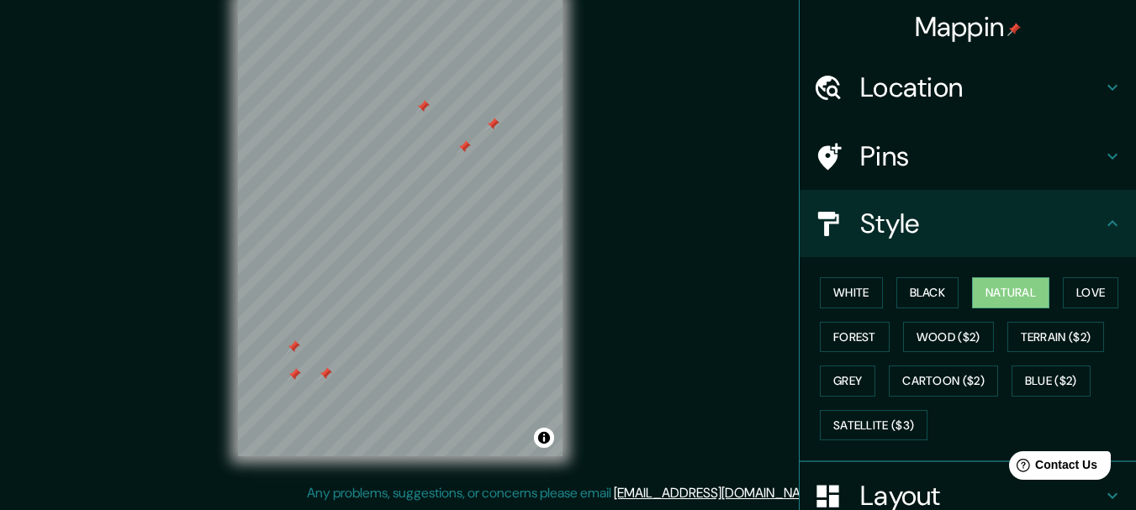
click at [1107, 223] on icon at bounding box center [1112, 223] width 10 height 6
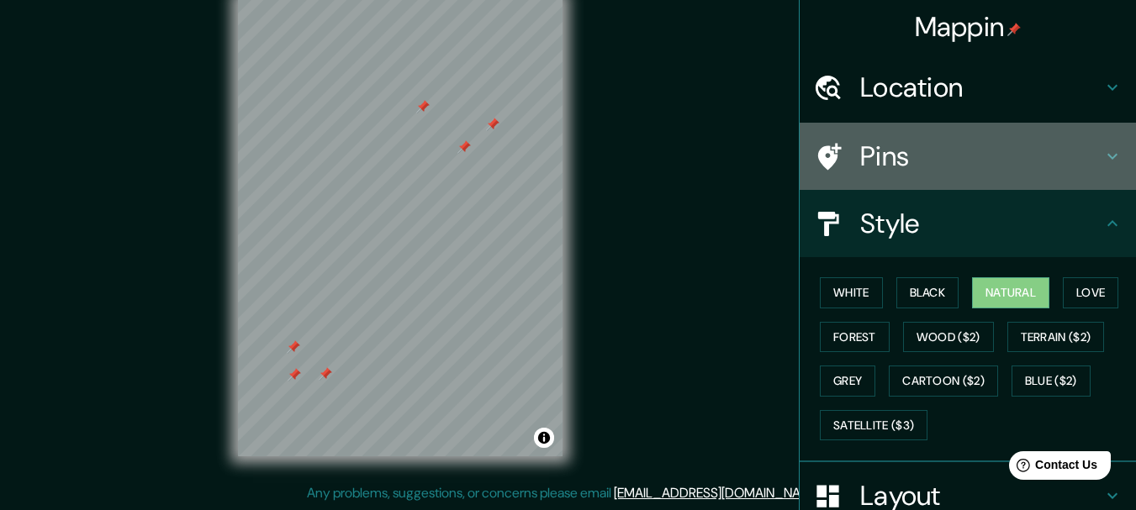
click at [1102, 154] on icon at bounding box center [1112, 156] width 20 height 20
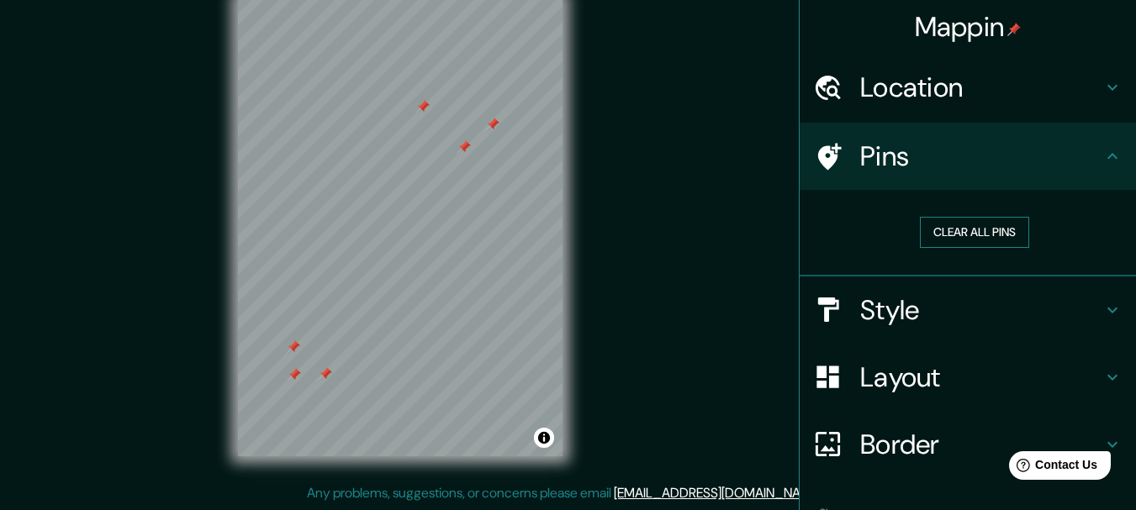
click at [975, 224] on button "Clear all pins" at bounding box center [974, 232] width 109 height 31
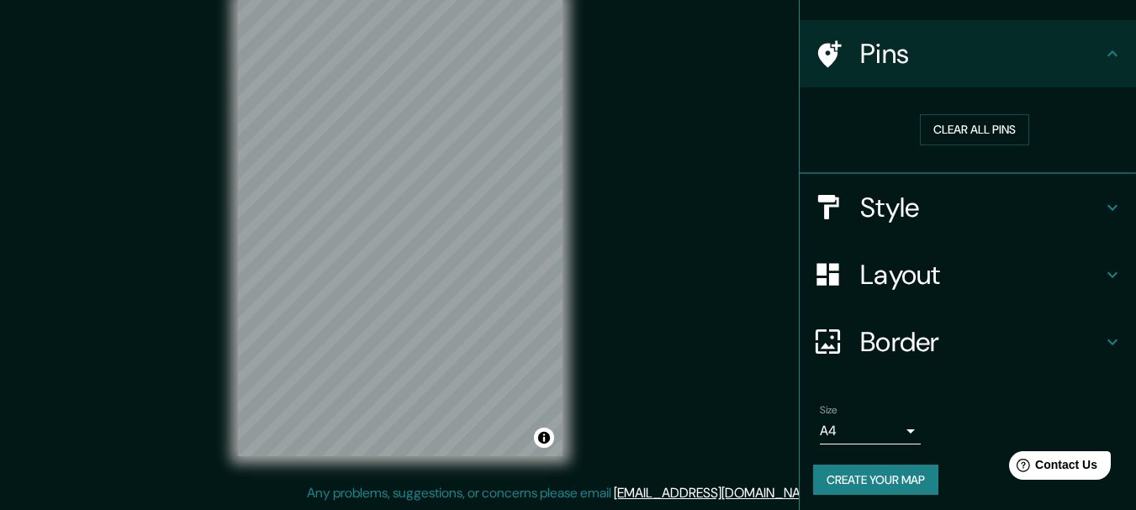
scroll to position [108, 0]
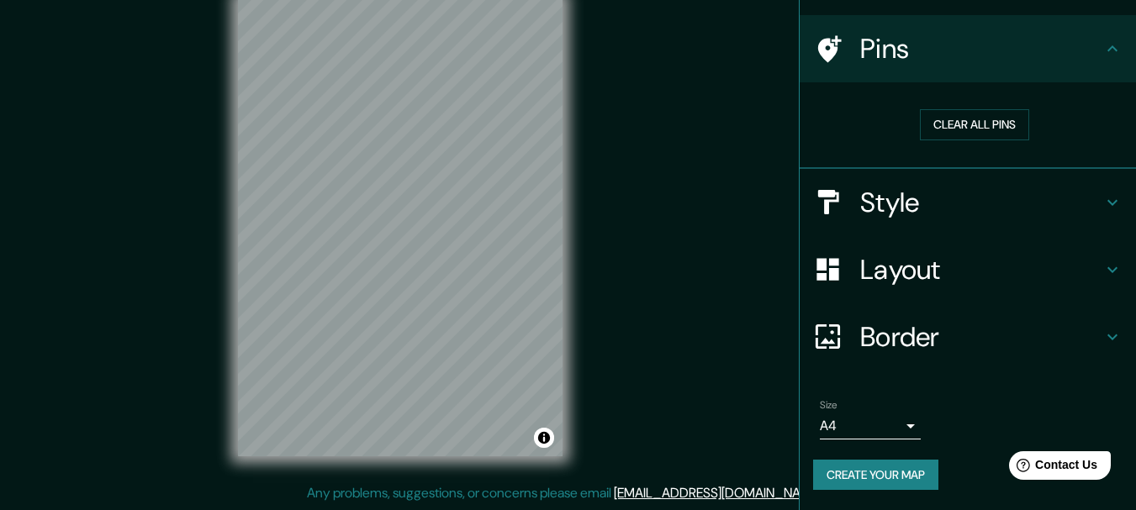
click at [822, 469] on button "Create your map" at bounding box center [875, 475] width 125 height 31
click at [837, 475] on button "Create your map" at bounding box center [875, 475] width 125 height 31
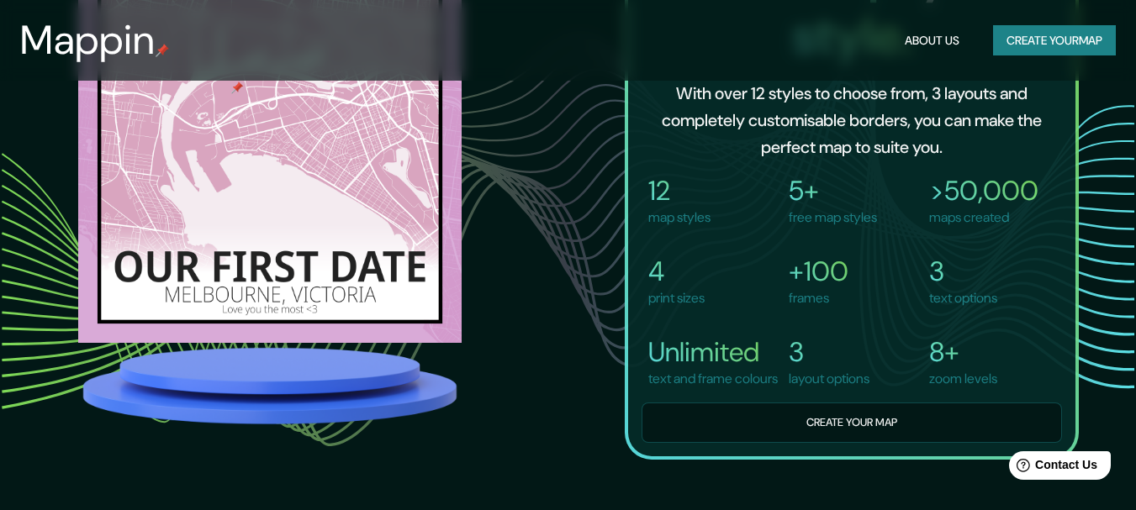
scroll to position [1160, 0]
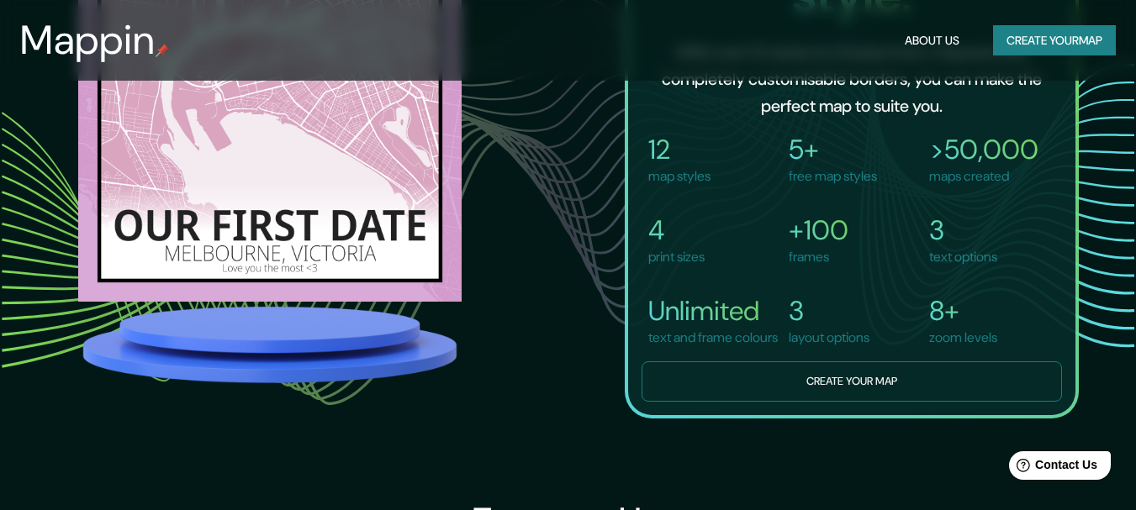
click at [810, 401] on button "Create your map" at bounding box center [852, 382] width 420 height 41
